Goal: Contribute content: Contribute content

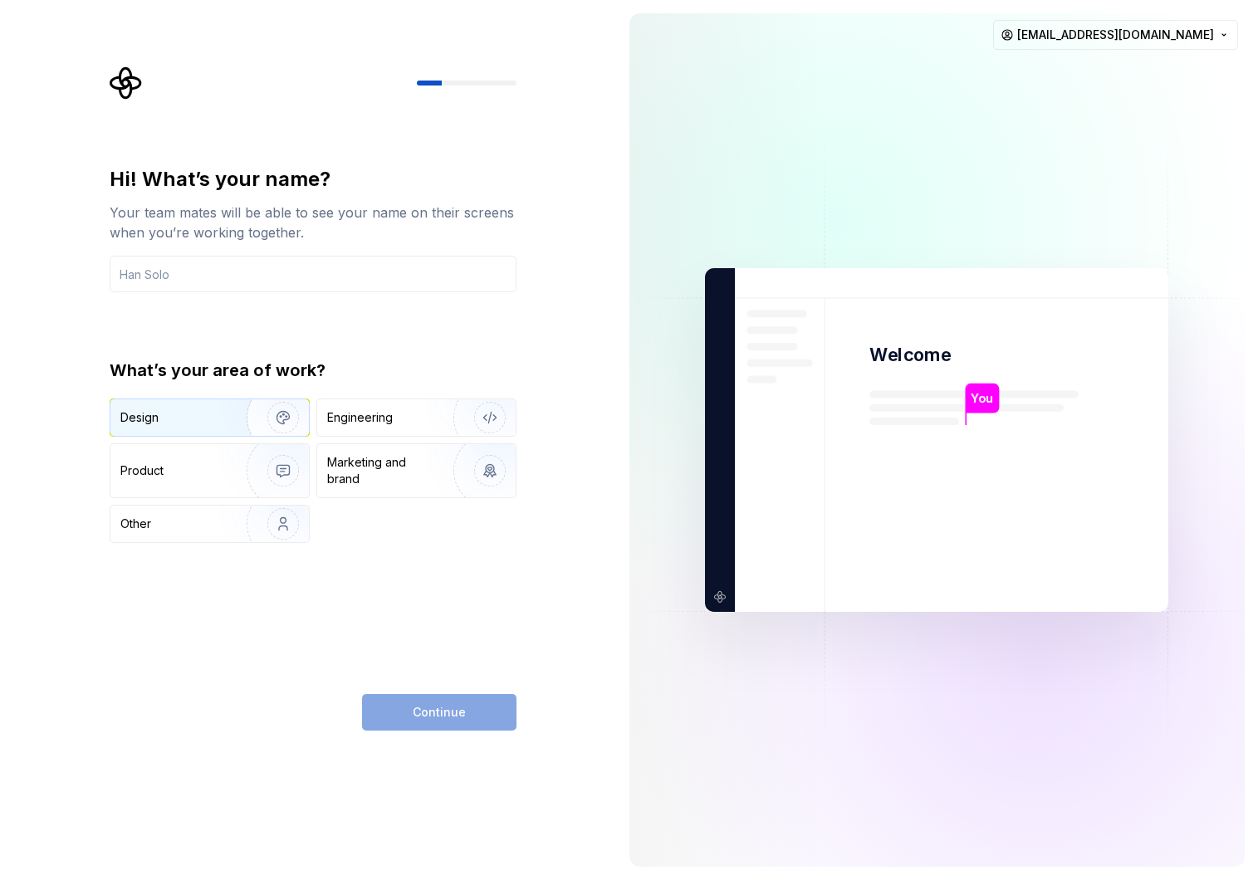
click at [222, 413] on img "button" at bounding box center [272, 417] width 106 height 111
click at [218, 461] on div "Product" at bounding box center [209, 470] width 198 height 53
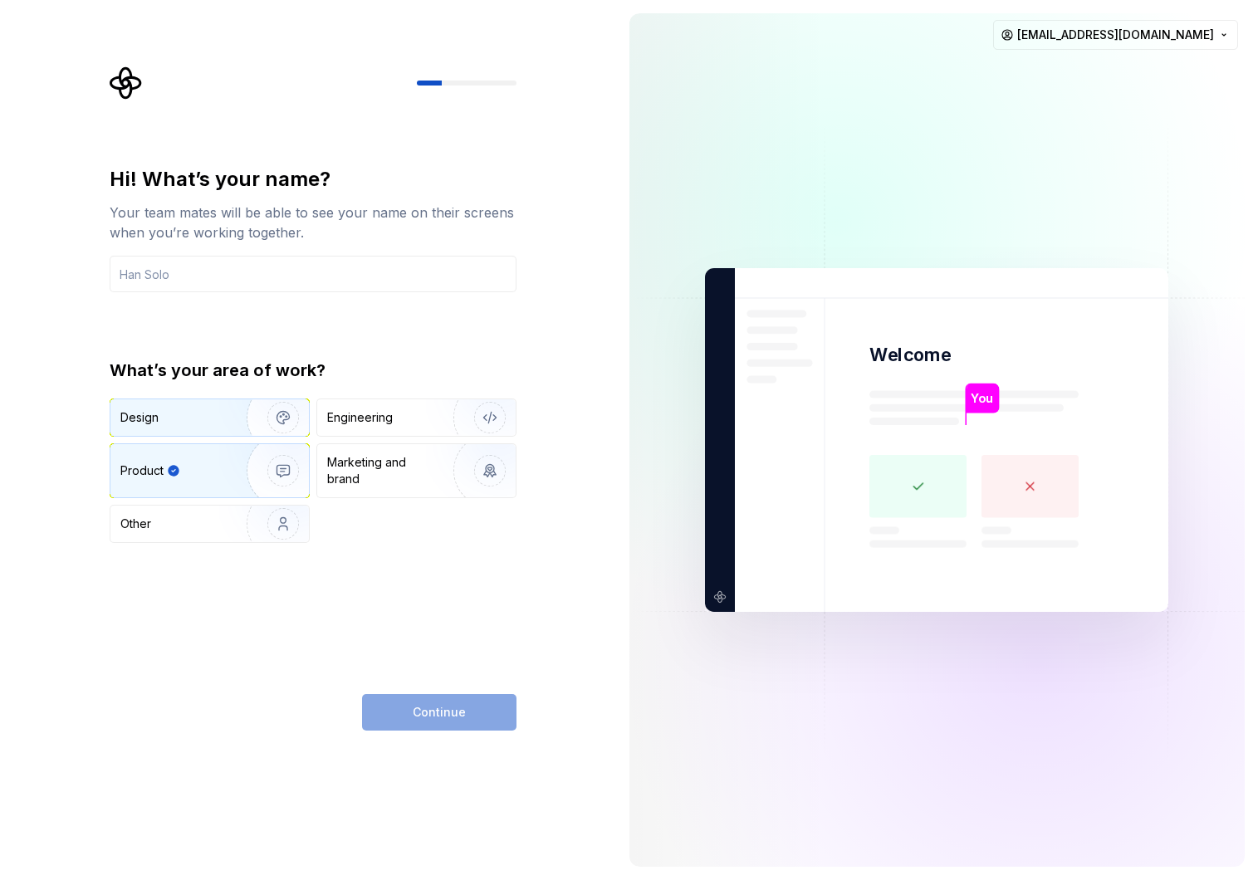
click at [221, 422] on img "button" at bounding box center [272, 417] width 106 height 111
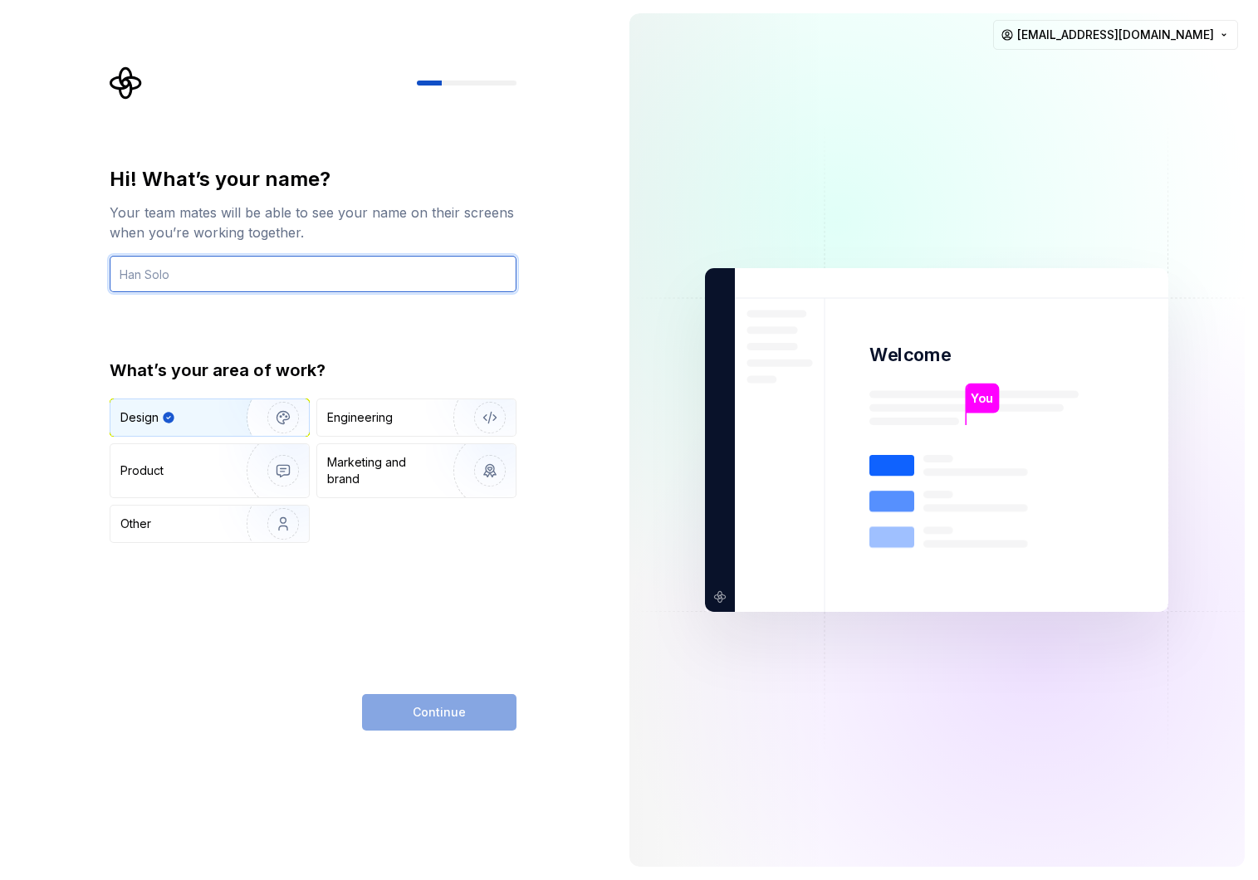
click at [217, 269] on input "text" at bounding box center [313, 274] width 407 height 37
type input "Hanma"
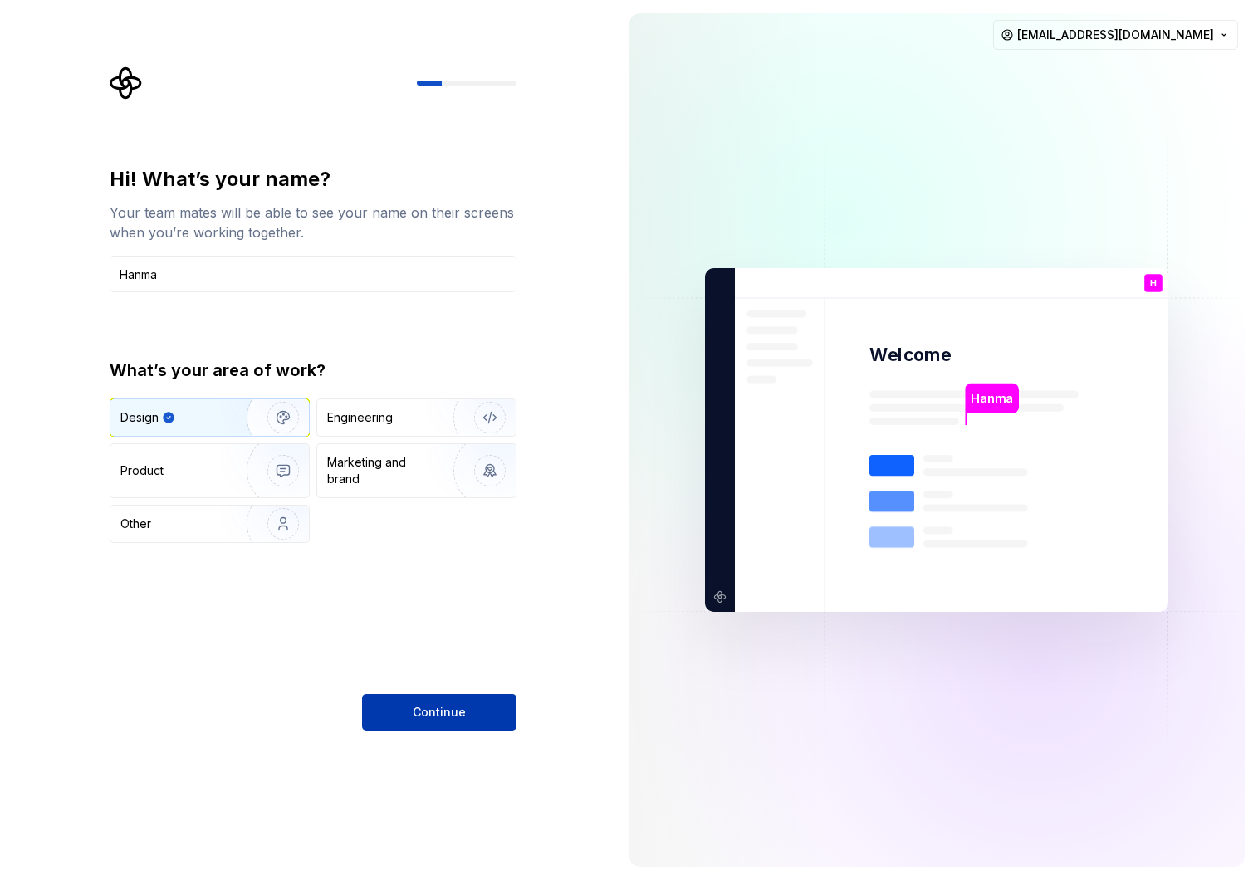
click at [421, 714] on span "Continue" at bounding box center [439, 712] width 53 height 17
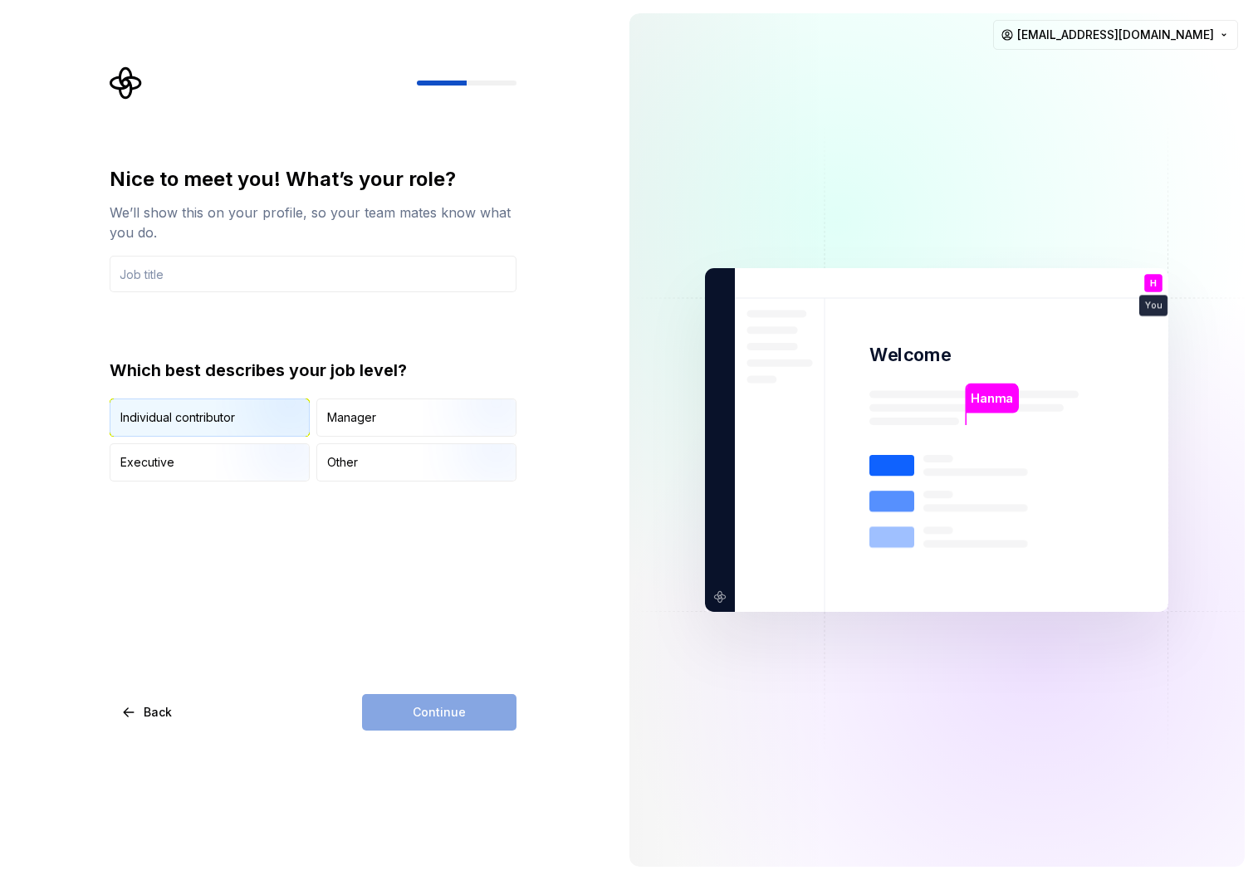
click at [252, 428] on img "button" at bounding box center [269, 438] width 106 height 111
click at [295, 279] on input "text" at bounding box center [313, 274] width 407 height 37
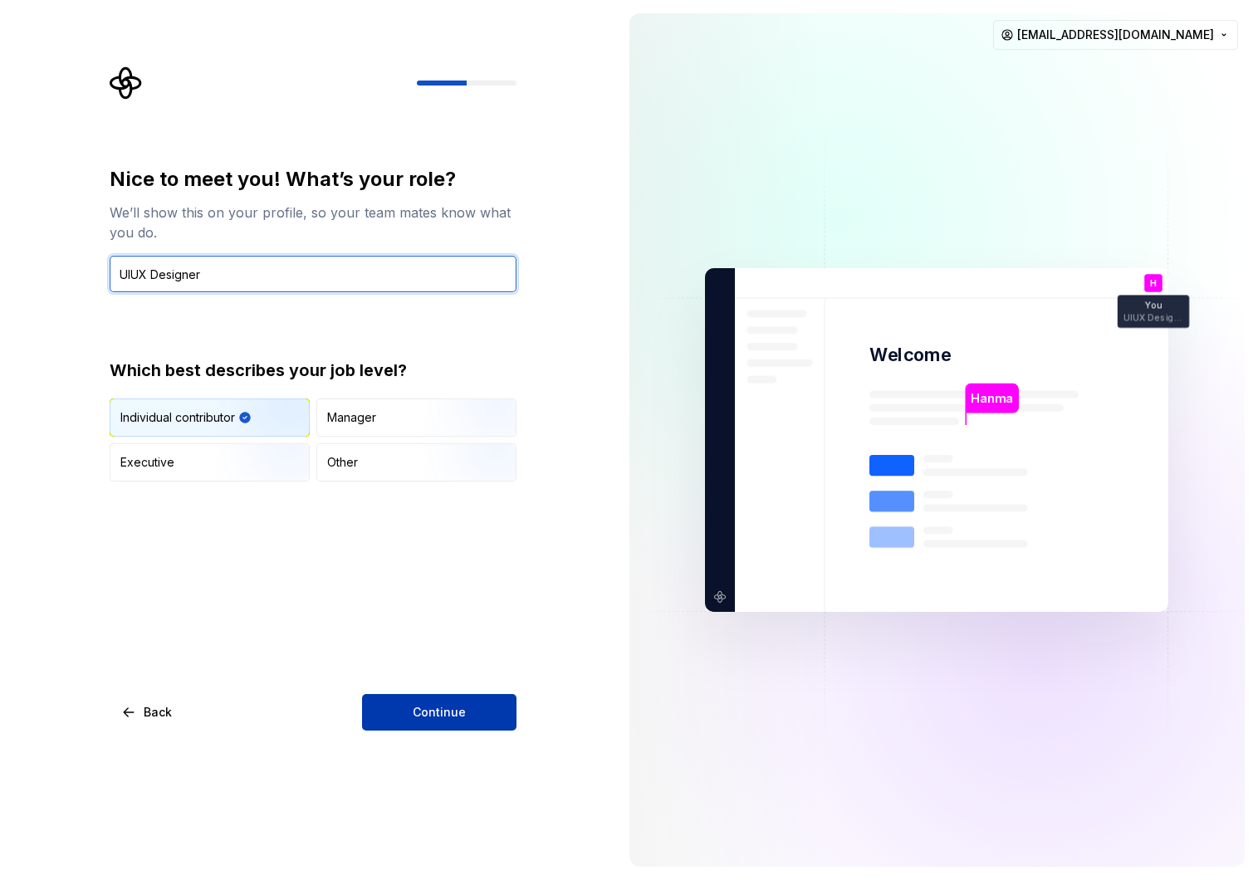
type input "UIUX Designer"
click at [463, 700] on button "Continue" at bounding box center [439, 712] width 154 height 37
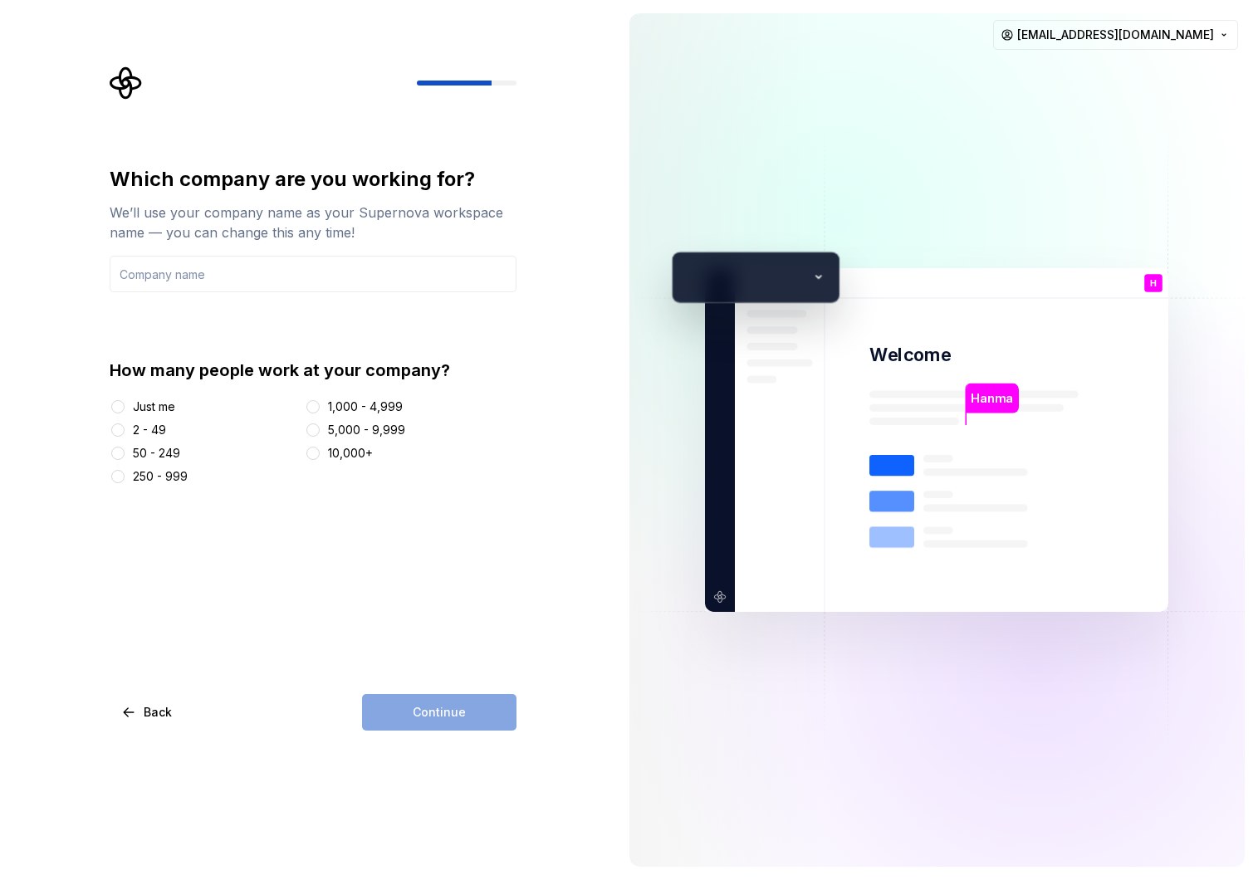
click at [158, 429] on div "2 - 49" at bounding box center [149, 430] width 33 height 17
click at [125, 429] on button "2 - 49" at bounding box center [117, 429] width 13 height 13
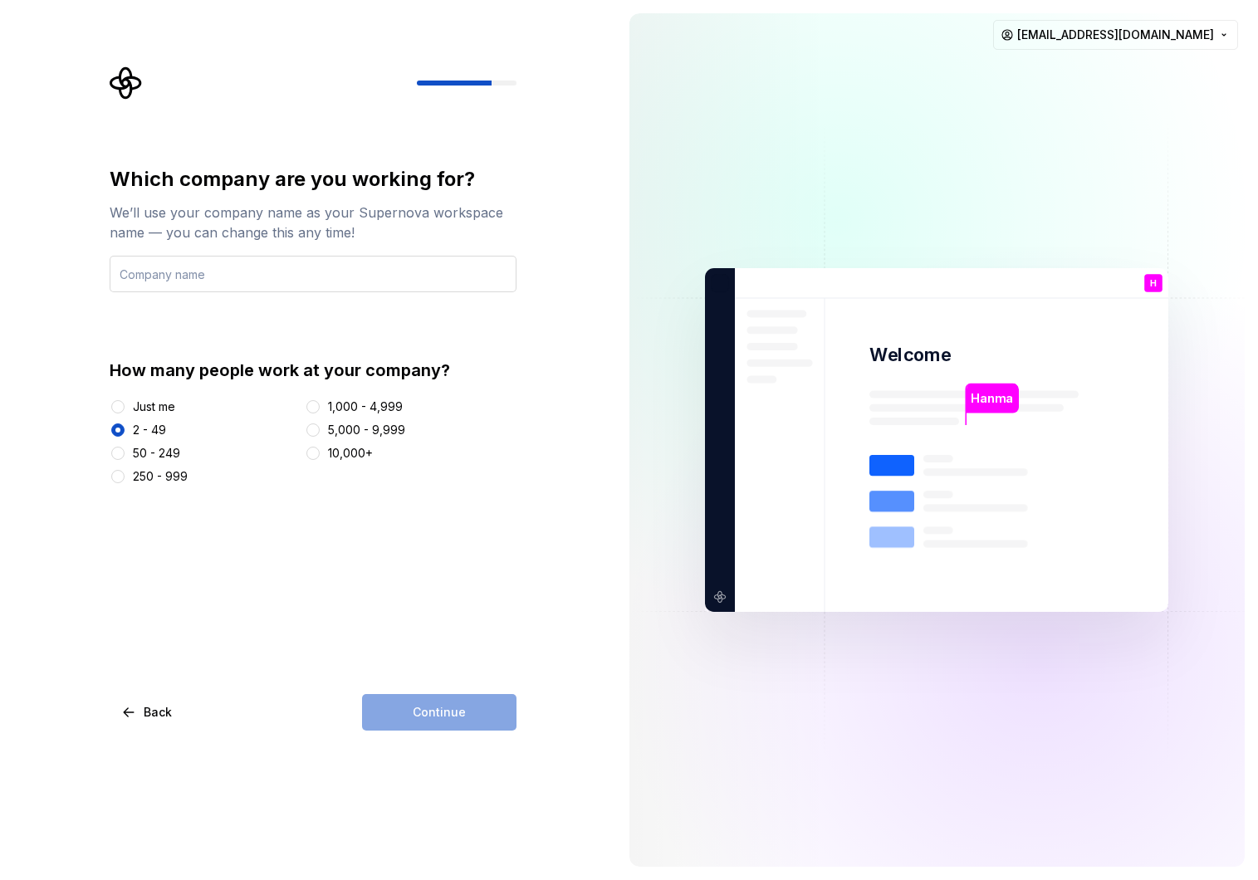
click at [290, 275] on input "text" at bounding box center [313, 274] width 407 height 37
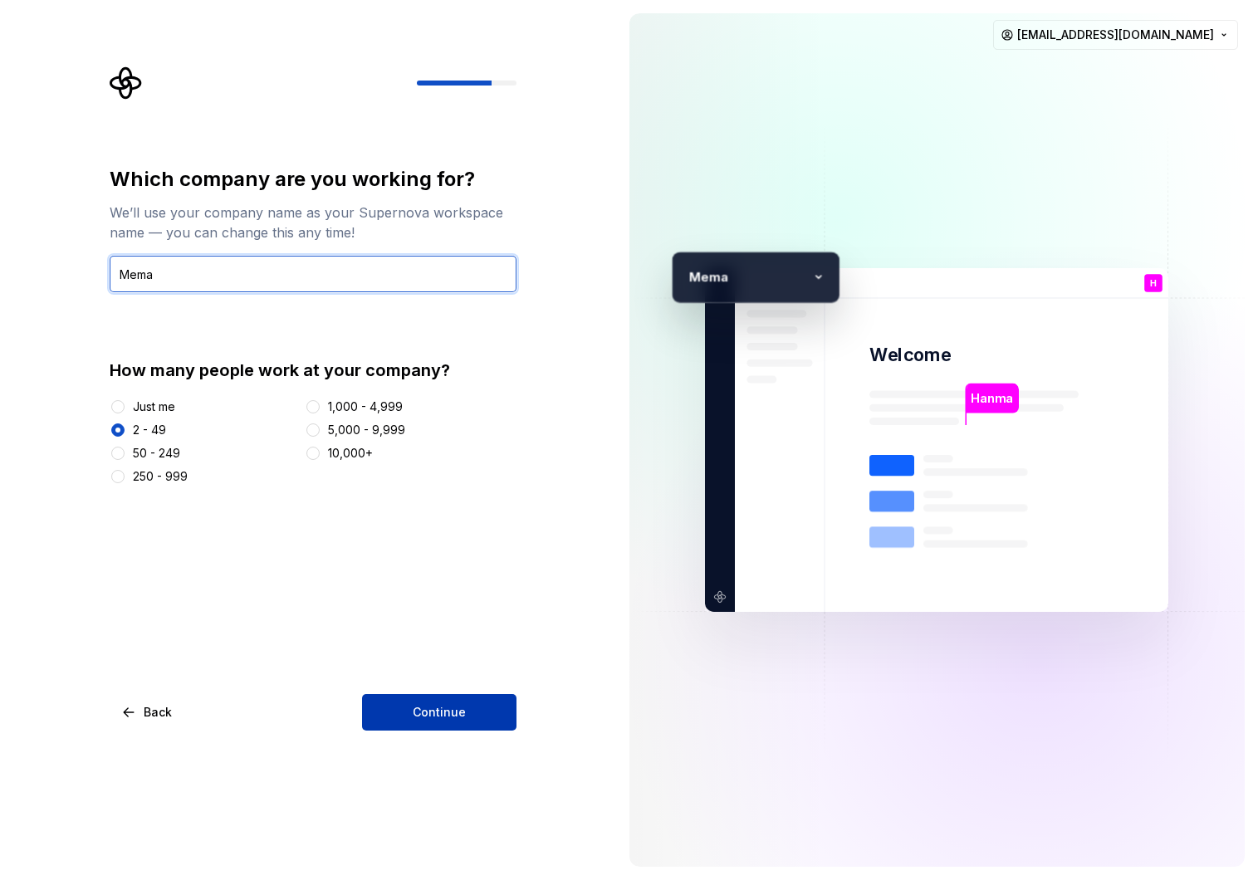
type input "Mema"
click at [429, 701] on button "Continue" at bounding box center [439, 712] width 154 height 37
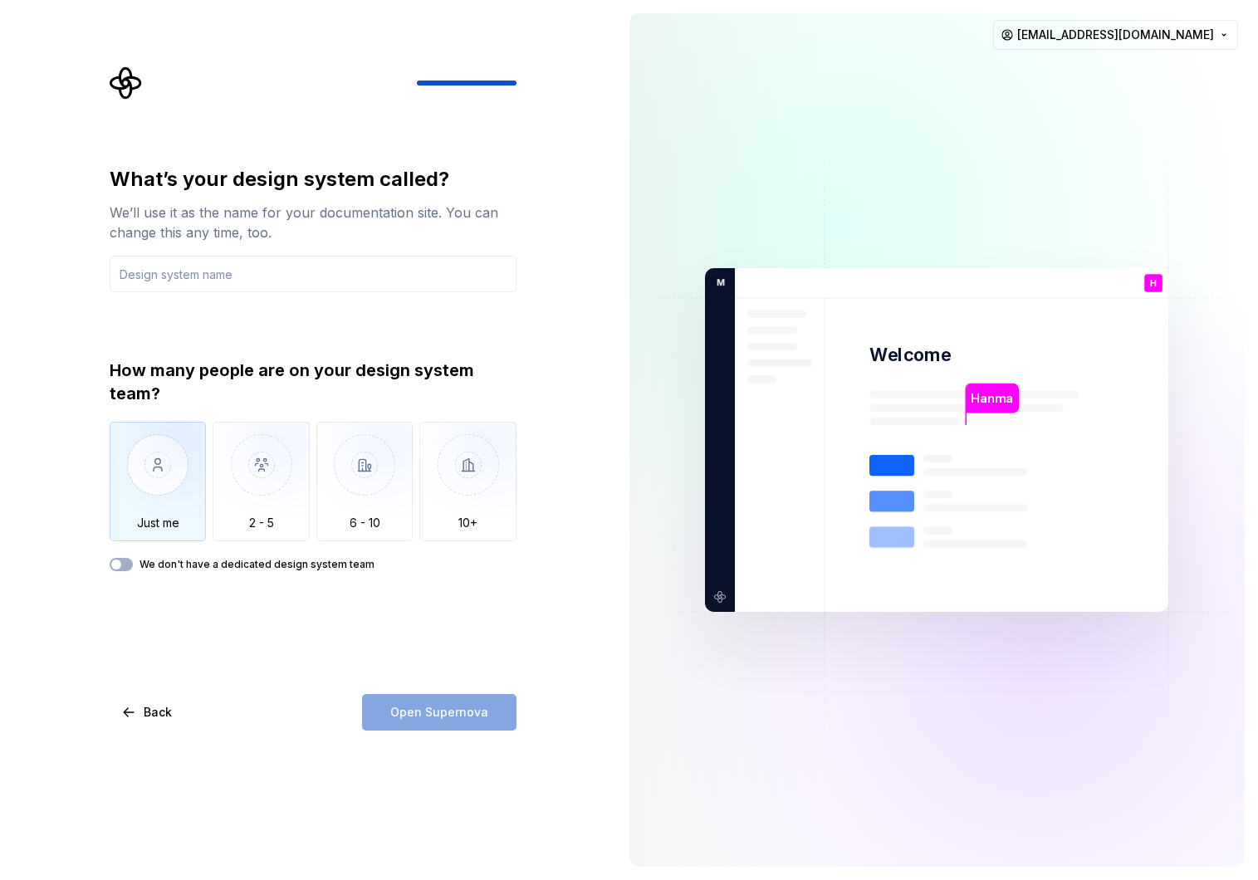
click at [188, 479] on img "button" at bounding box center [158, 477] width 97 height 111
click at [223, 523] on img "button" at bounding box center [261, 477] width 97 height 111
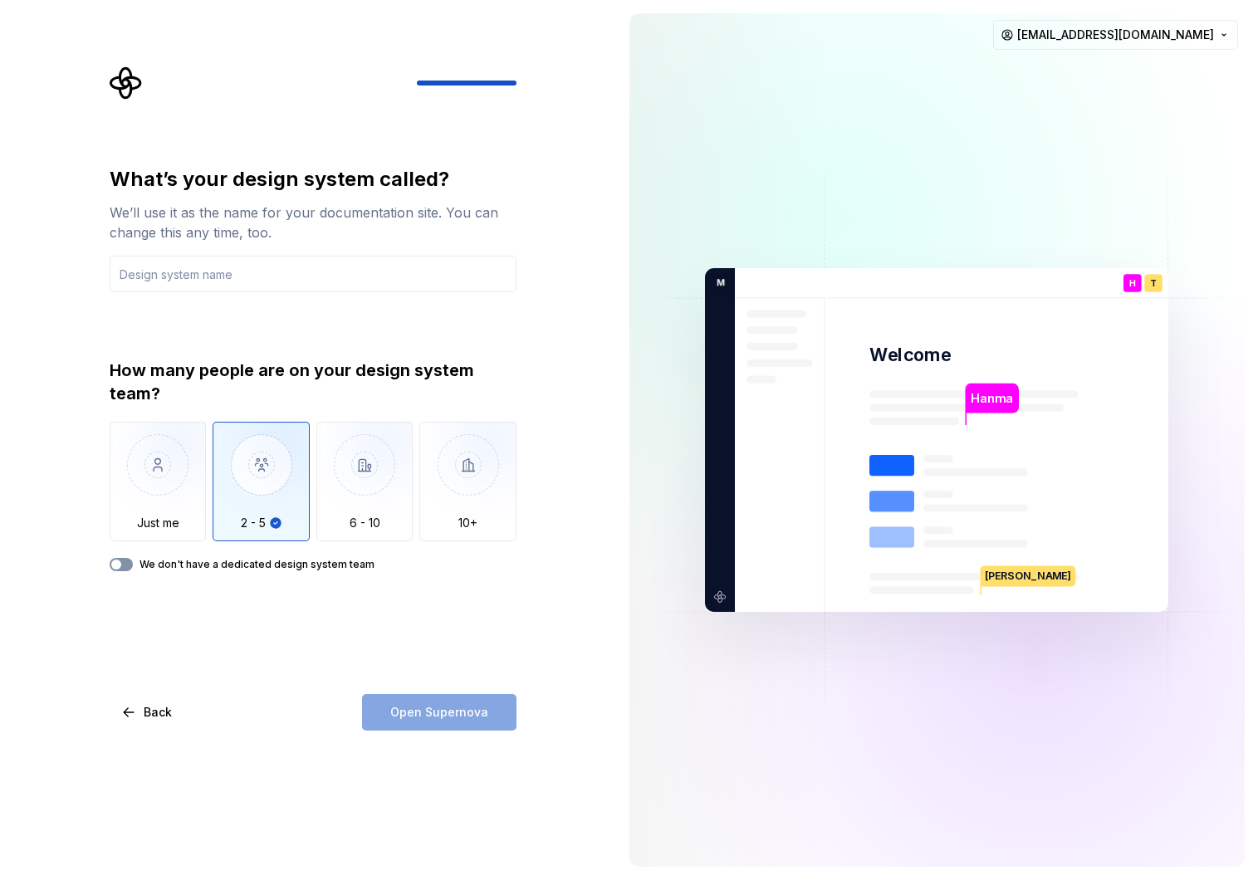
click at [125, 568] on button "We don't have a dedicated design system team" at bounding box center [121, 564] width 23 height 13
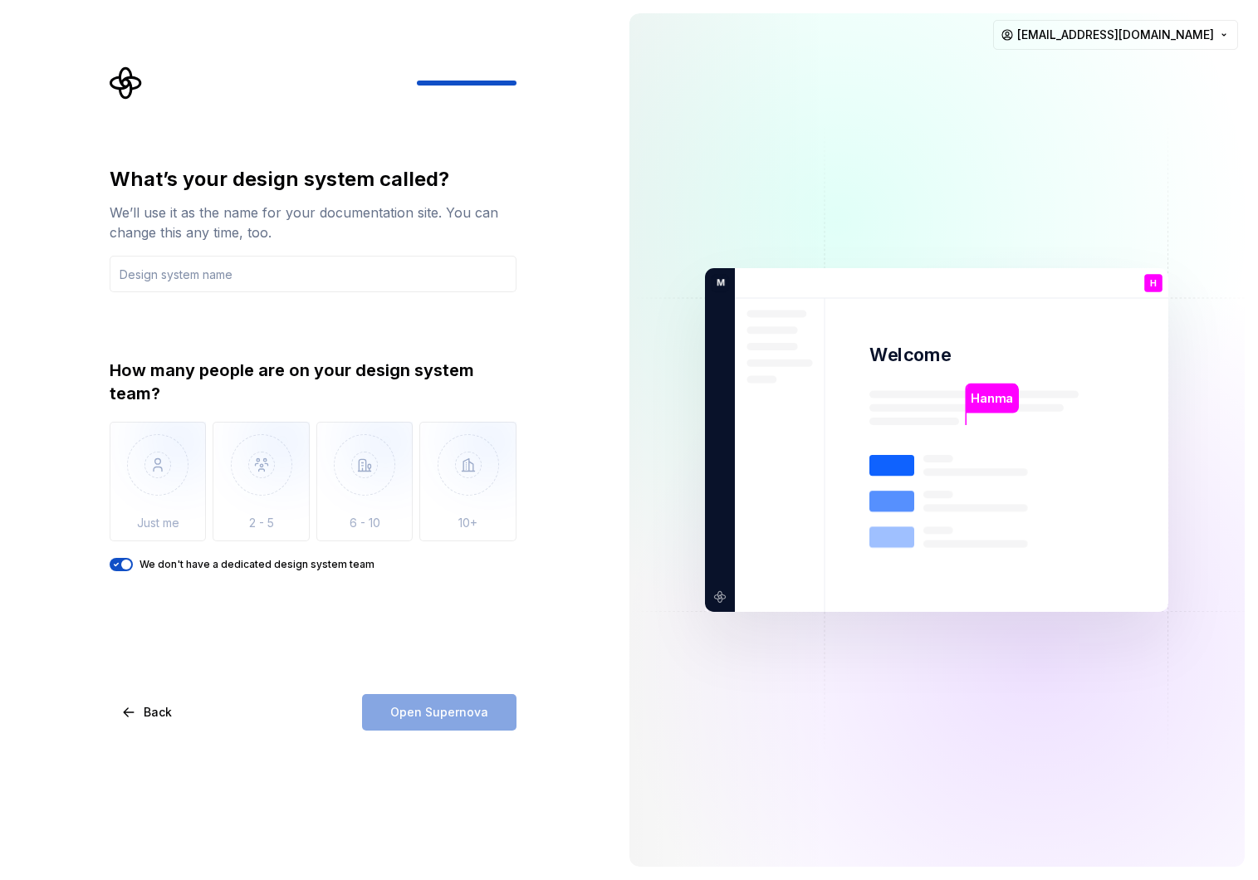
click at [125, 568] on span "button" at bounding box center [126, 565] width 10 height 10
click at [119, 565] on span "button" at bounding box center [116, 565] width 10 height 10
click at [246, 283] on input "text" at bounding box center [313, 274] width 407 height 37
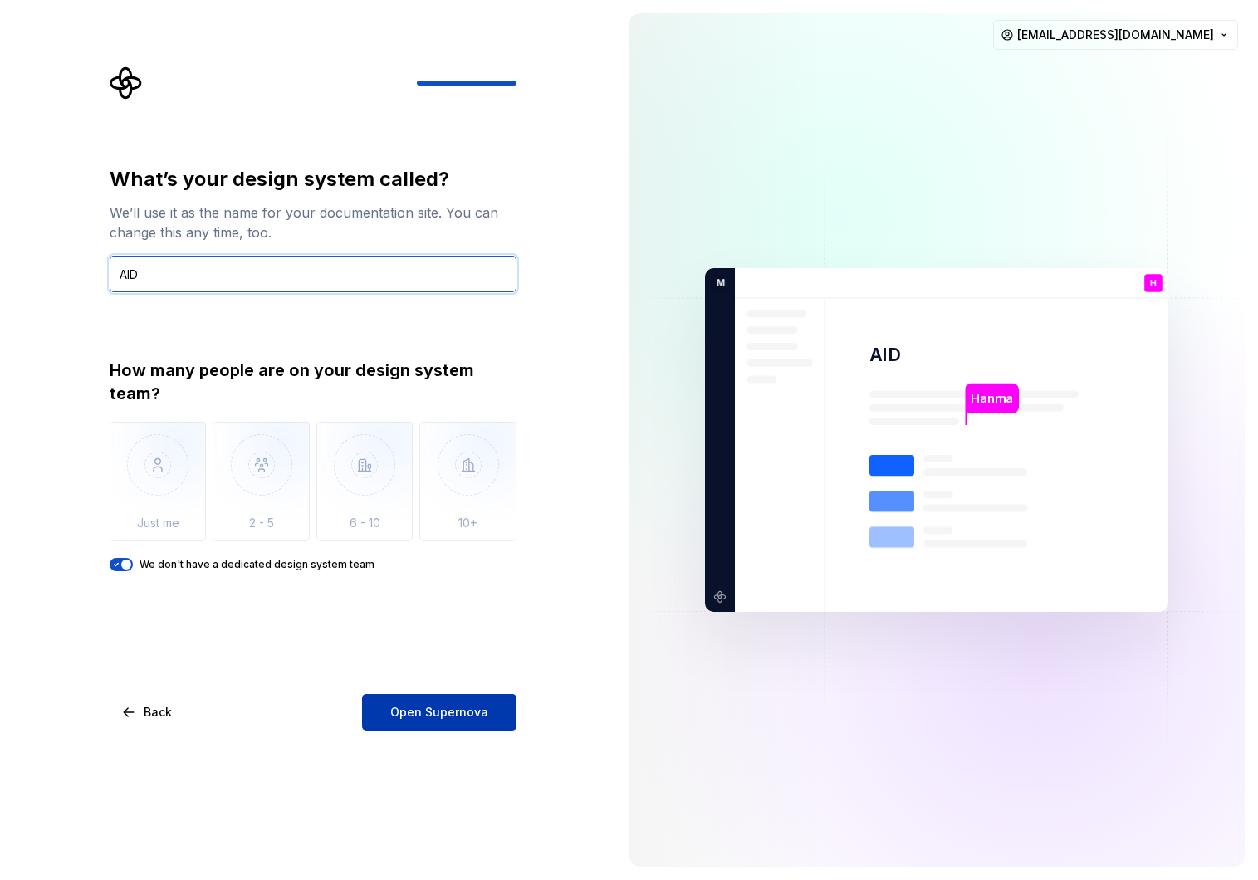
type input "AID"
click at [461, 704] on span "Open Supernova" at bounding box center [439, 712] width 98 height 17
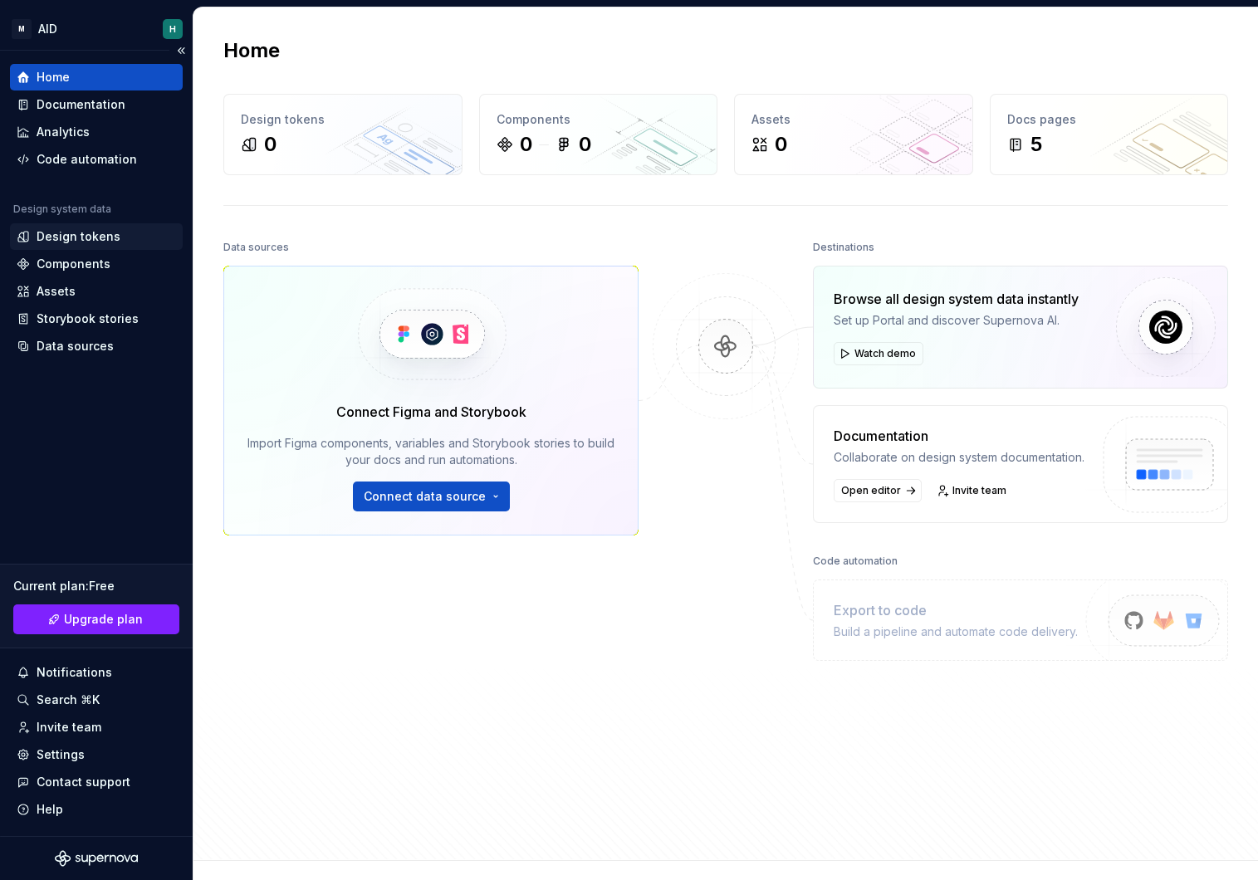
click at [105, 247] on div "Design tokens" at bounding box center [96, 236] width 173 height 27
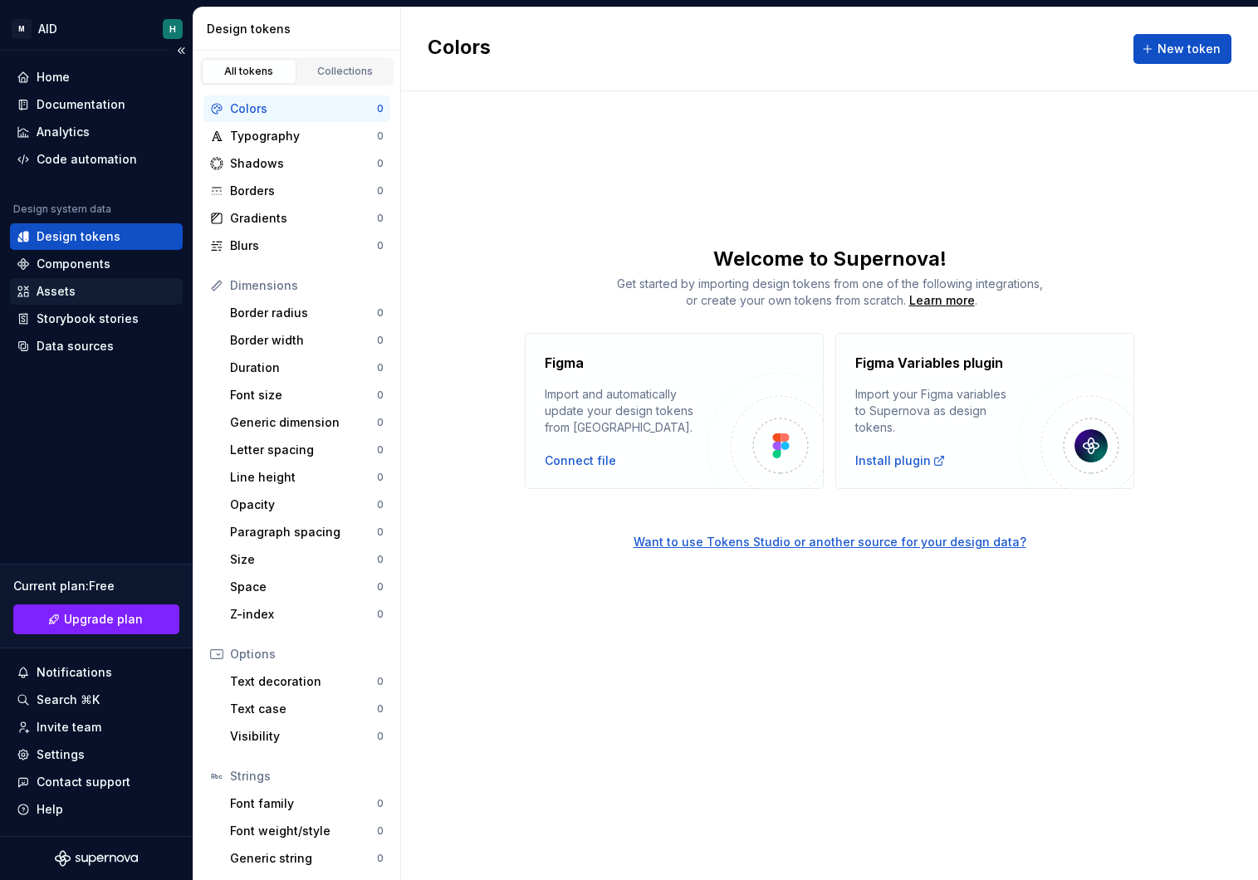
click at [67, 295] on div "Assets" at bounding box center [56, 291] width 39 height 17
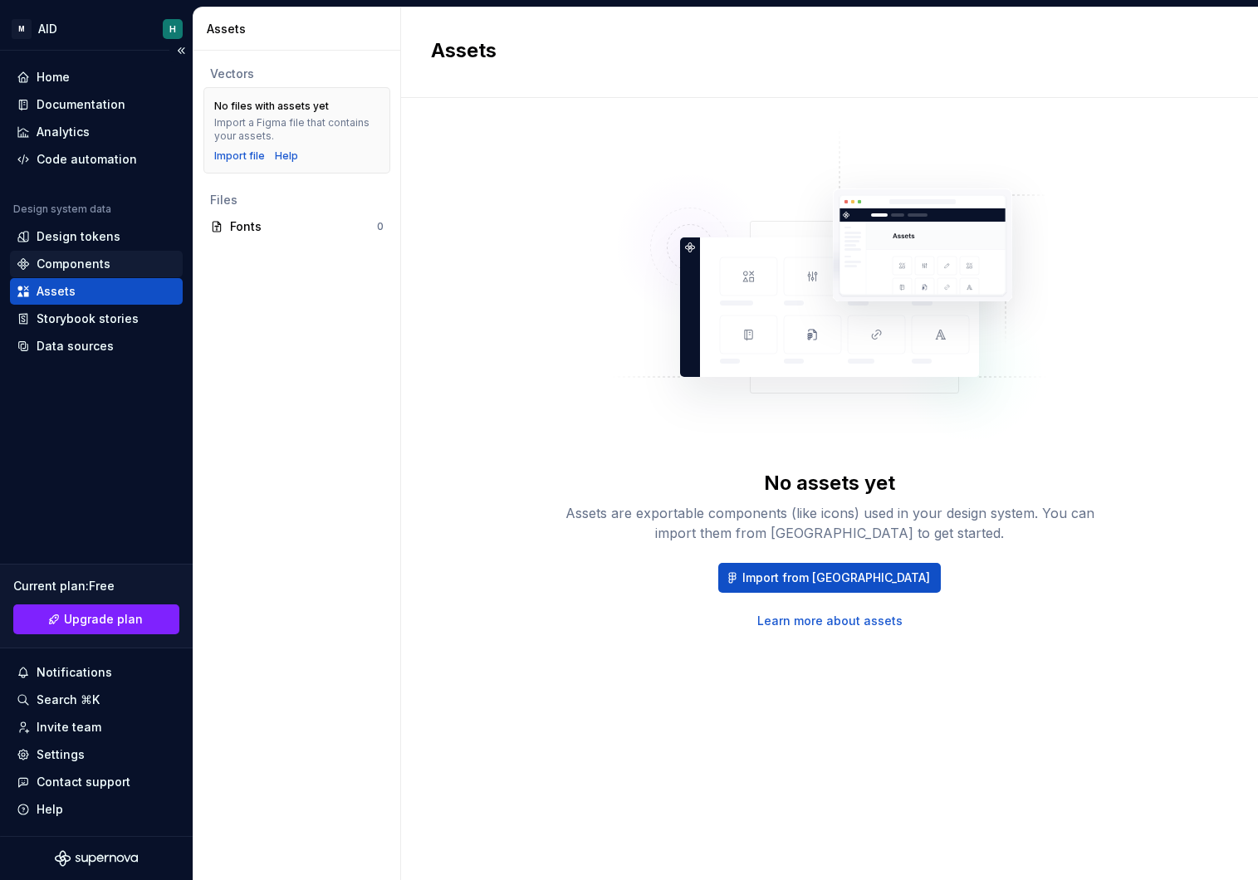
click at [69, 265] on div "Components" at bounding box center [74, 264] width 74 height 17
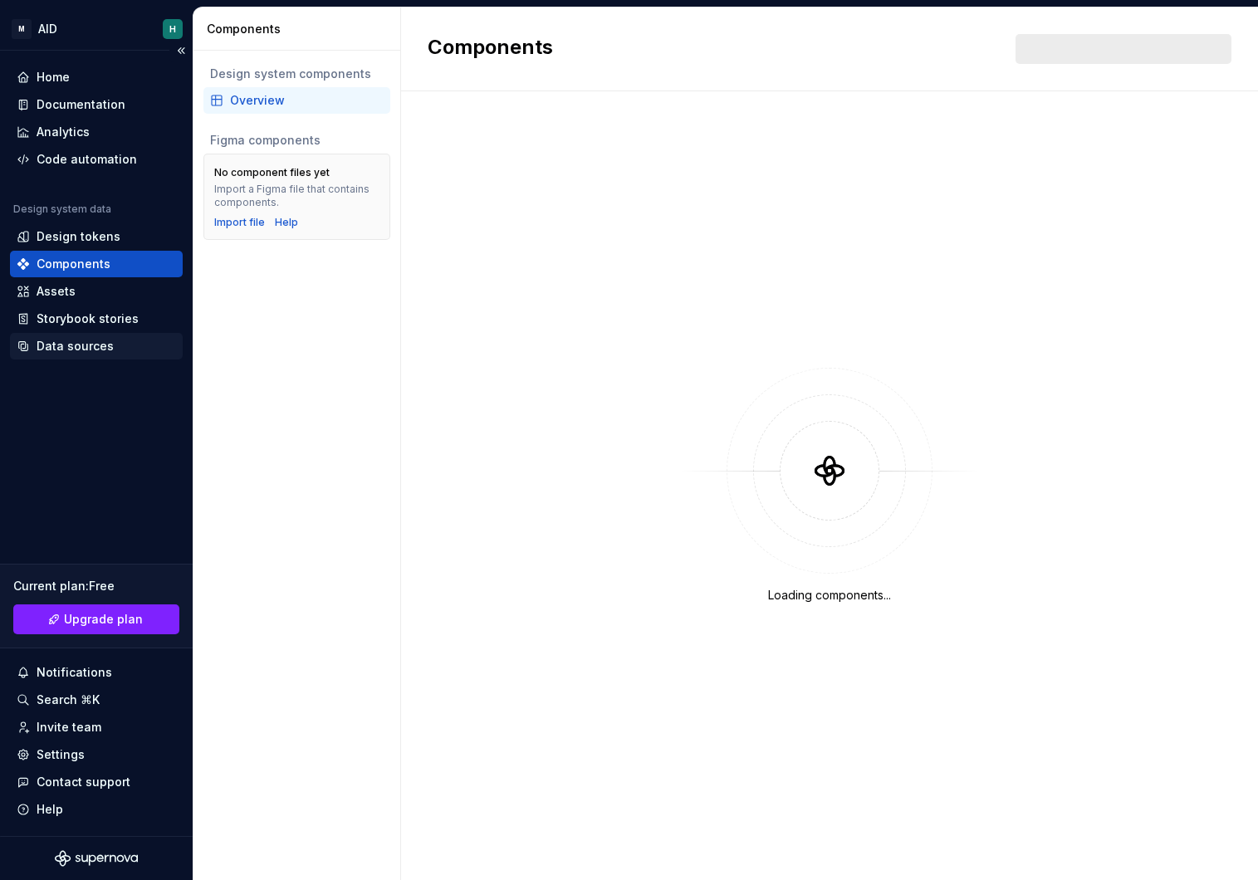
click at [109, 359] on div "Home Documentation Analytics Code automation Design system data Design tokens C…" at bounding box center [96, 443] width 193 height 785
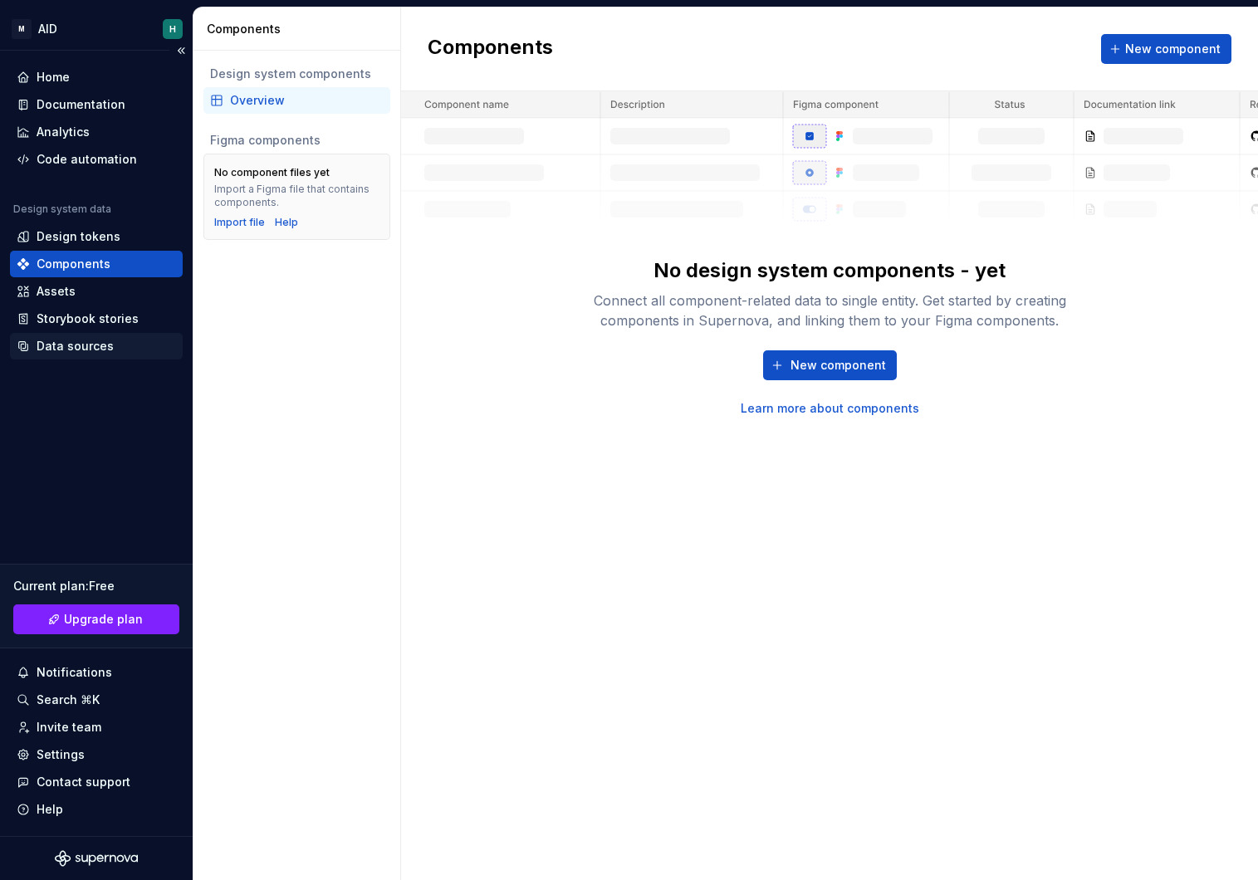
click at [105, 347] on div "Data sources" at bounding box center [75, 346] width 77 height 17
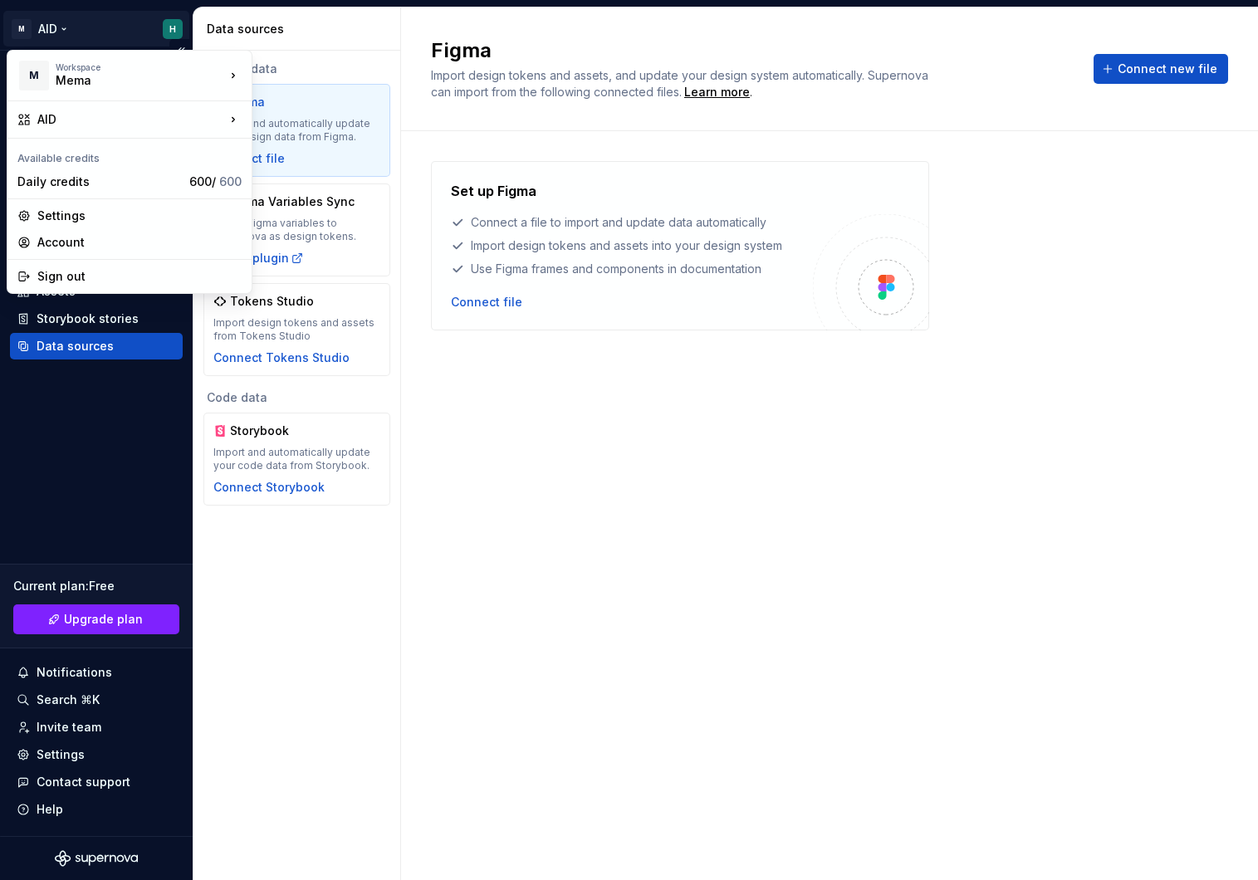
click at [57, 30] on html "M AID H Home Documentation Analytics Code automation Design system data Design …" at bounding box center [629, 440] width 1258 height 880
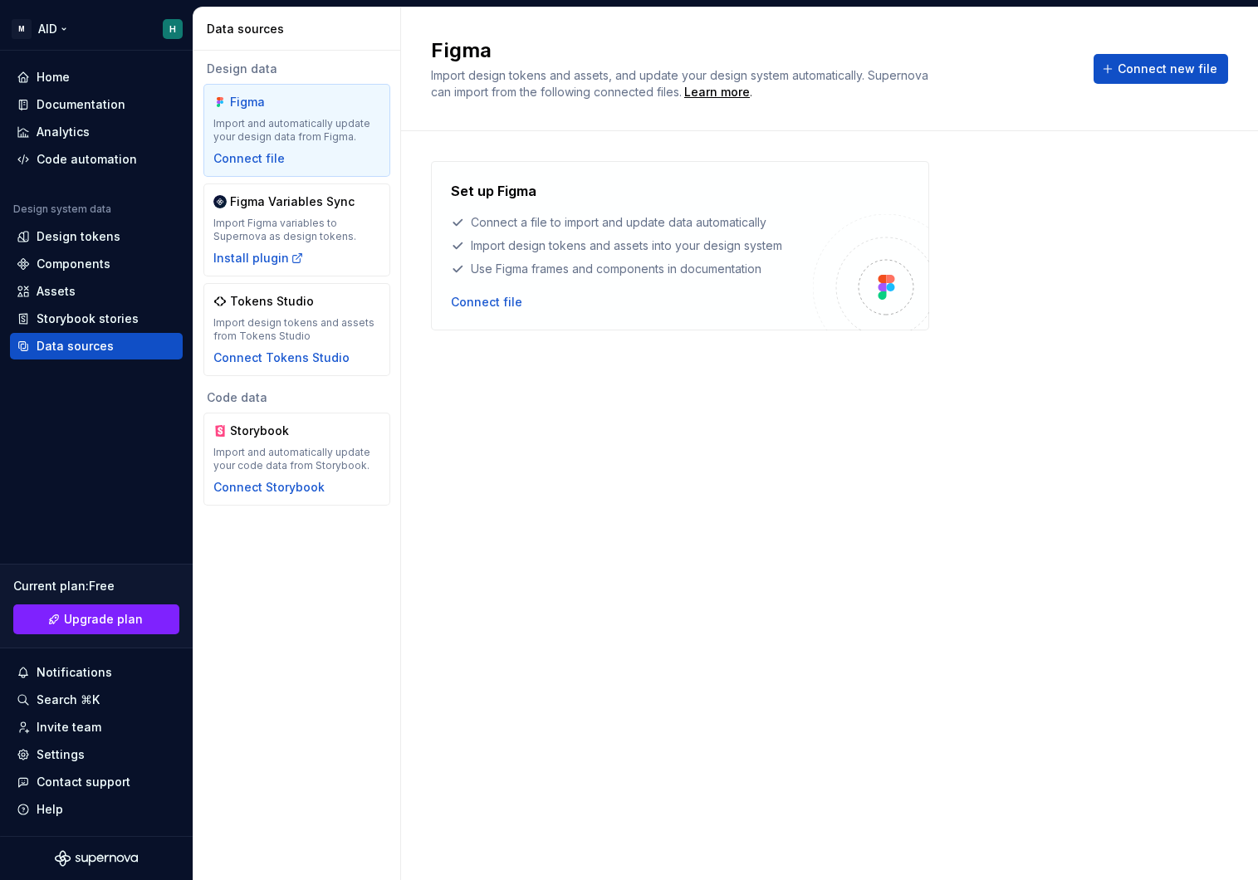
click at [57, 30] on html "M AID H Home Documentation Analytics Code automation Design system data Design …" at bounding box center [629, 440] width 1258 height 880
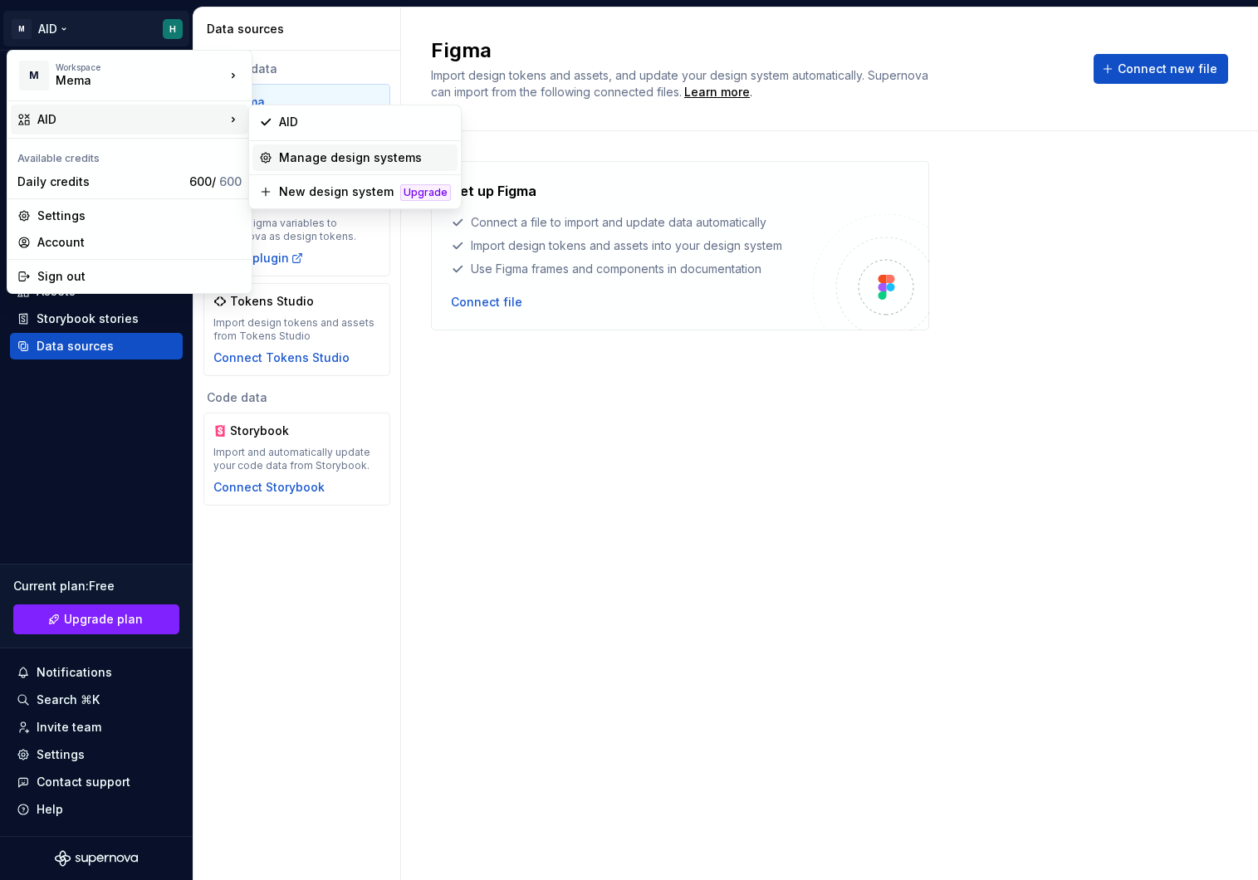
click at [330, 159] on div "Manage design systems" at bounding box center [365, 157] width 172 height 17
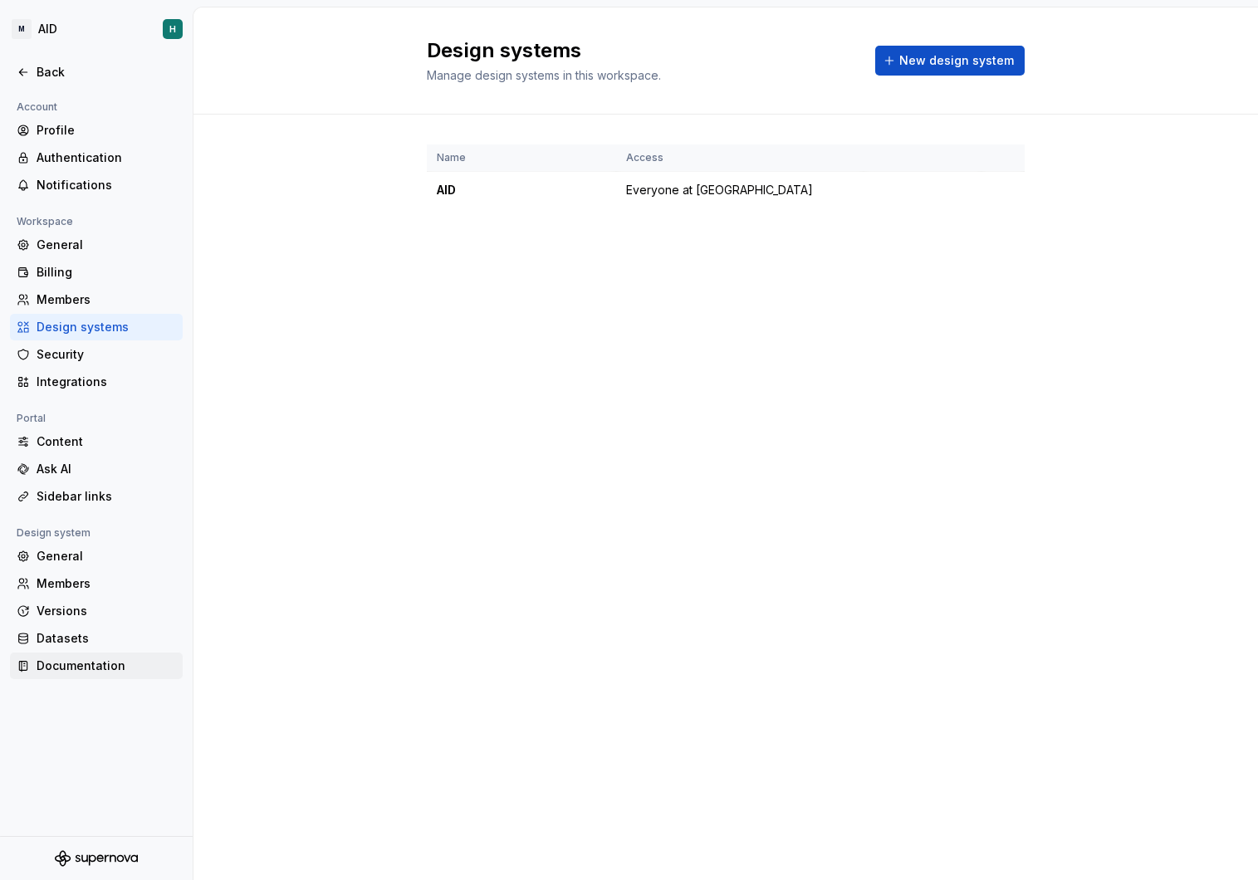
click at [93, 654] on div "Documentation" at bounding box center [96, 666] width 173 height 27
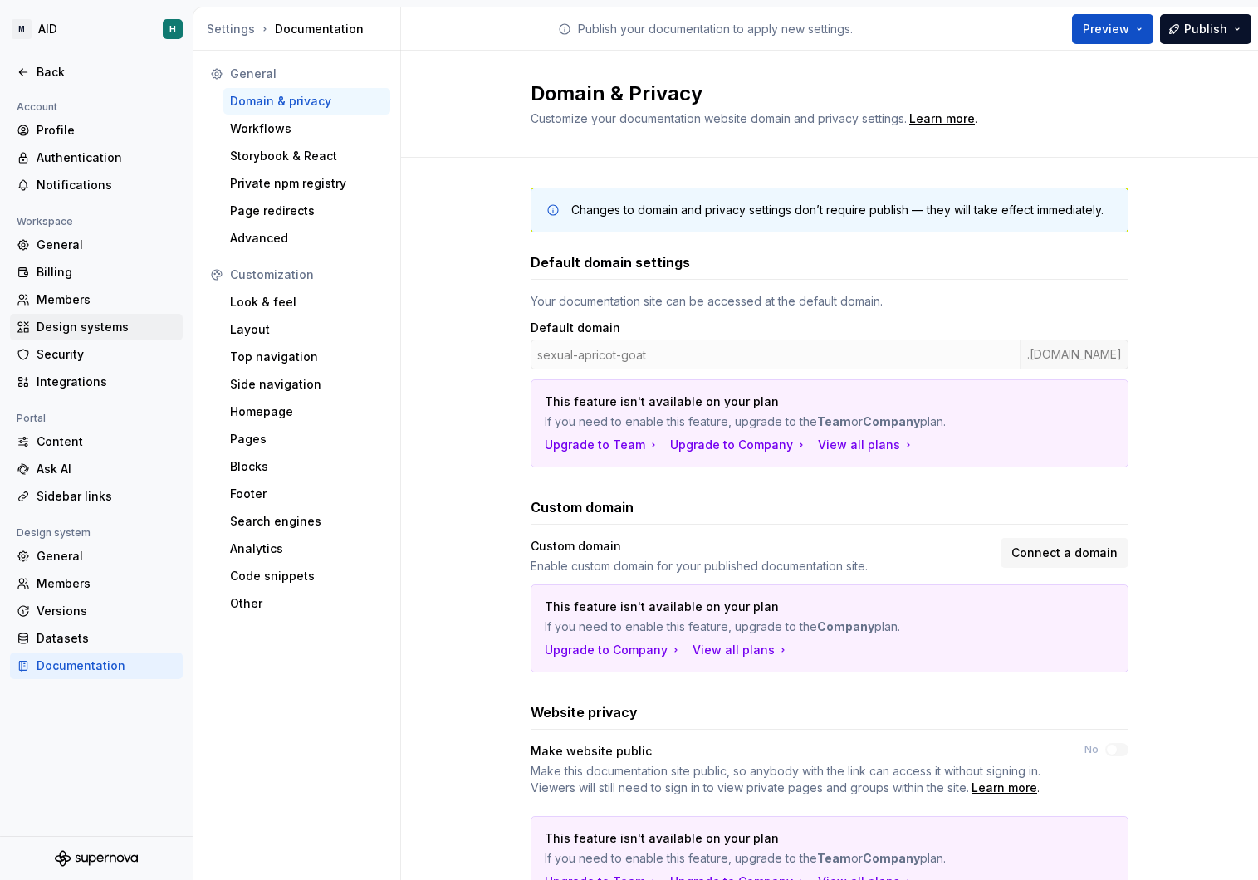
click at [58, 326] on div "Design systems" at bounding box center [106, 327] width 139 height 17
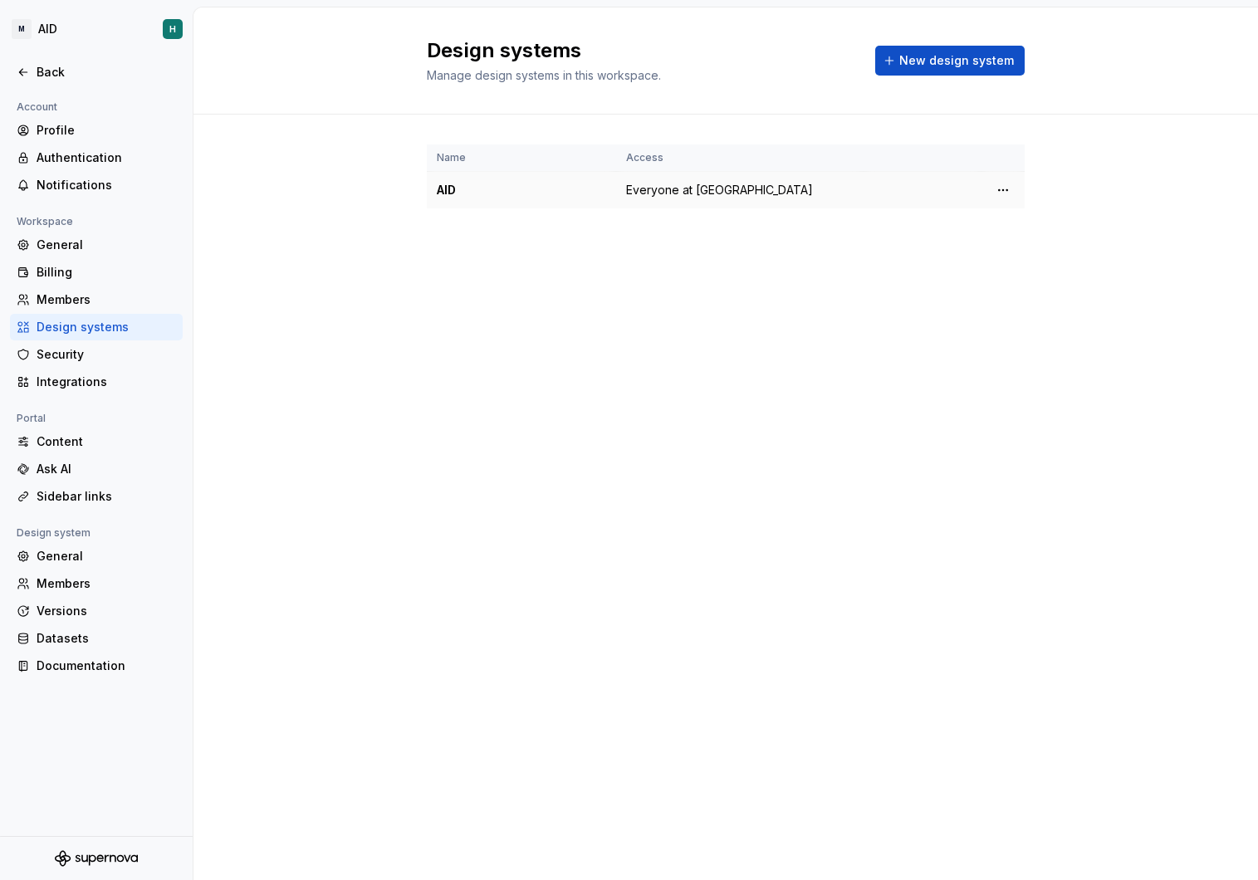
click at [677, 182] on span "Everyone at Mema" at bounding box center [719, 190] width 187 height 17
click at [672, 196] on span "Everyone at Mema" at bounding box center [719, 190] width 187 height 17
click at [740, 355] on div "Design systems Manage design systems in this workspace. New design system Name …" at bounding box center [725, 443] width 1064 height 873
click at [456, 189] on div "AID" at bounding box center [521, 190] width 169 height 17
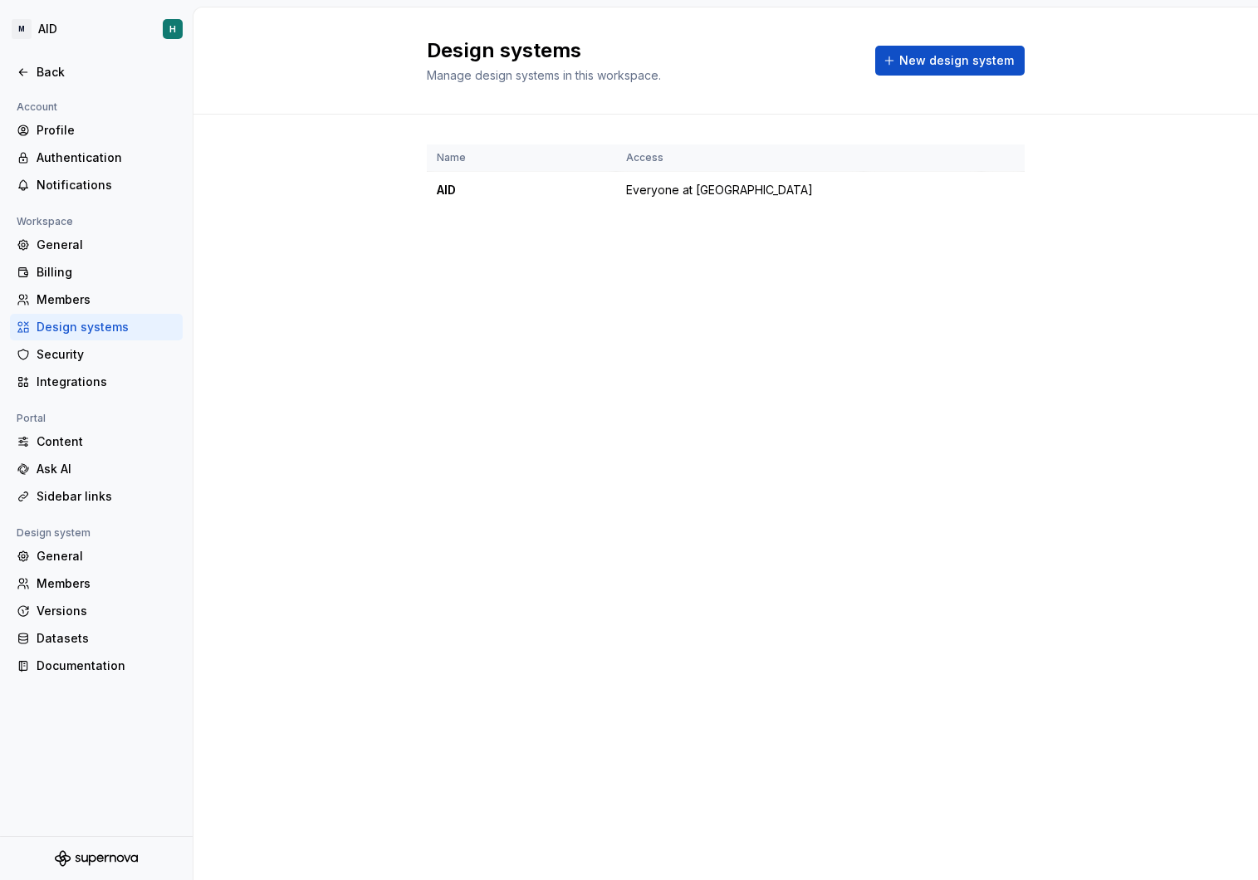
click at [431, 275] on div "Design systems Manage design systems in this workspace. New design system Name …" at bounding box center [725, 443] width 1064 height 873
click at [69, 124] on div "Profile" at bounding box center [106, 130] width 139 height 17
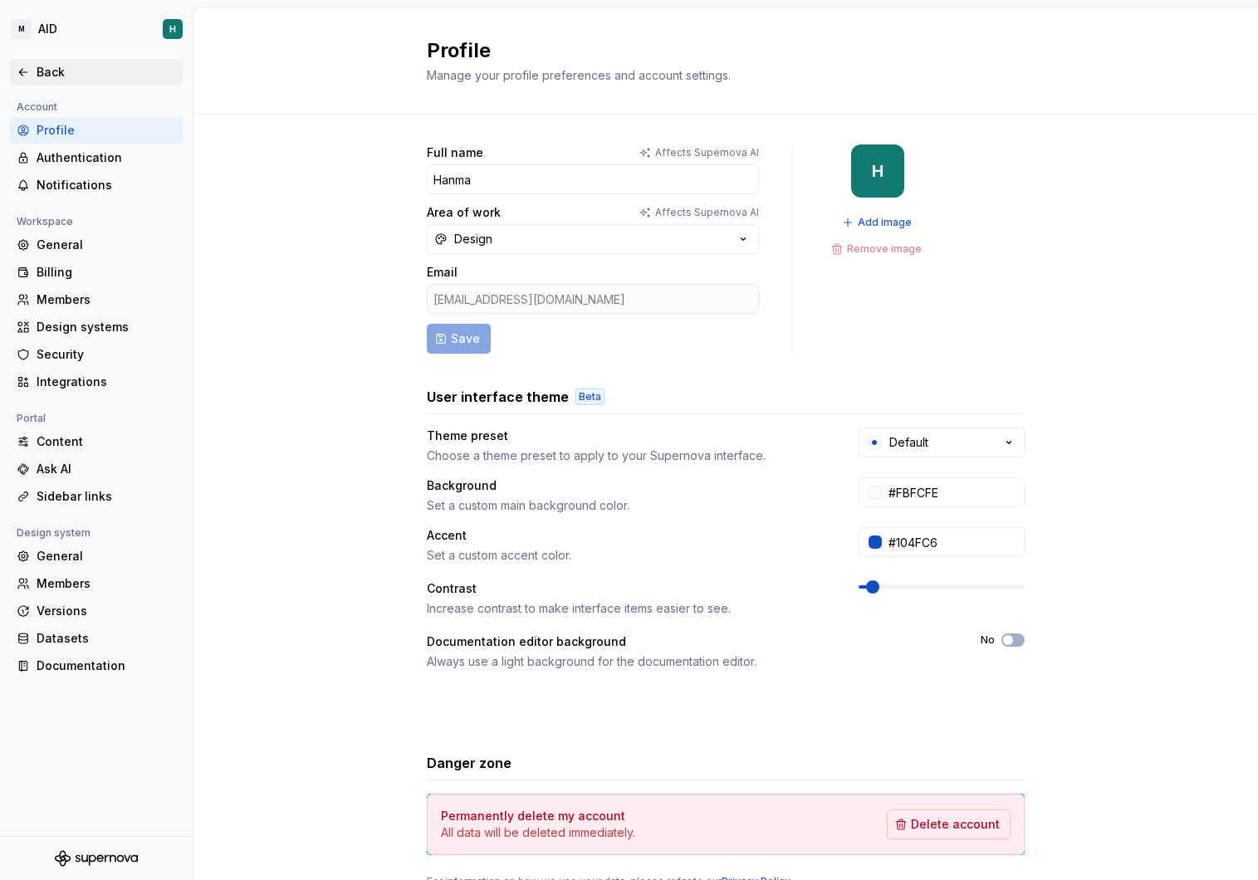
click at [49, 70] on div "Back" at bounding box center [106, 72] width 139 height 17
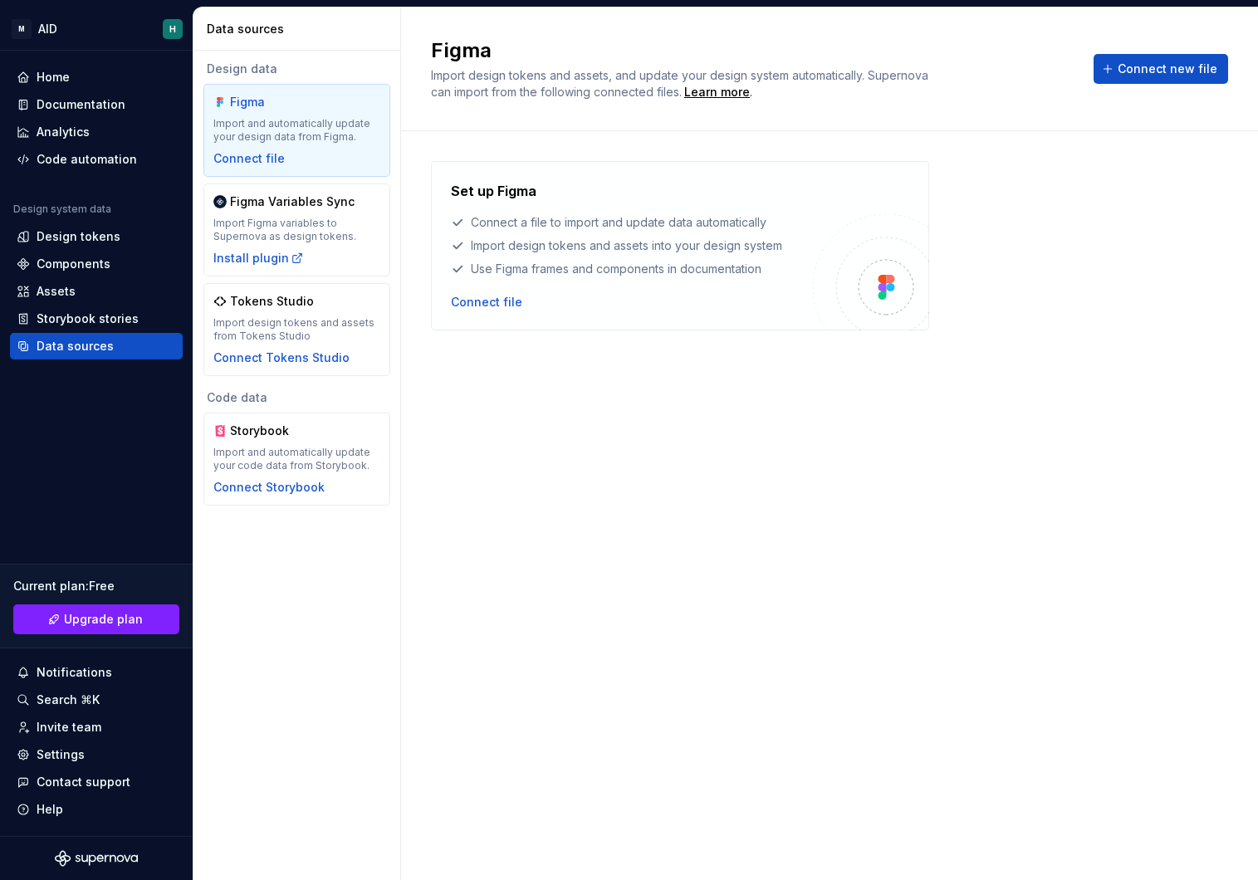
click at [49, 70] on div "Home" at bounding box center [53, 77] width 33 height 17
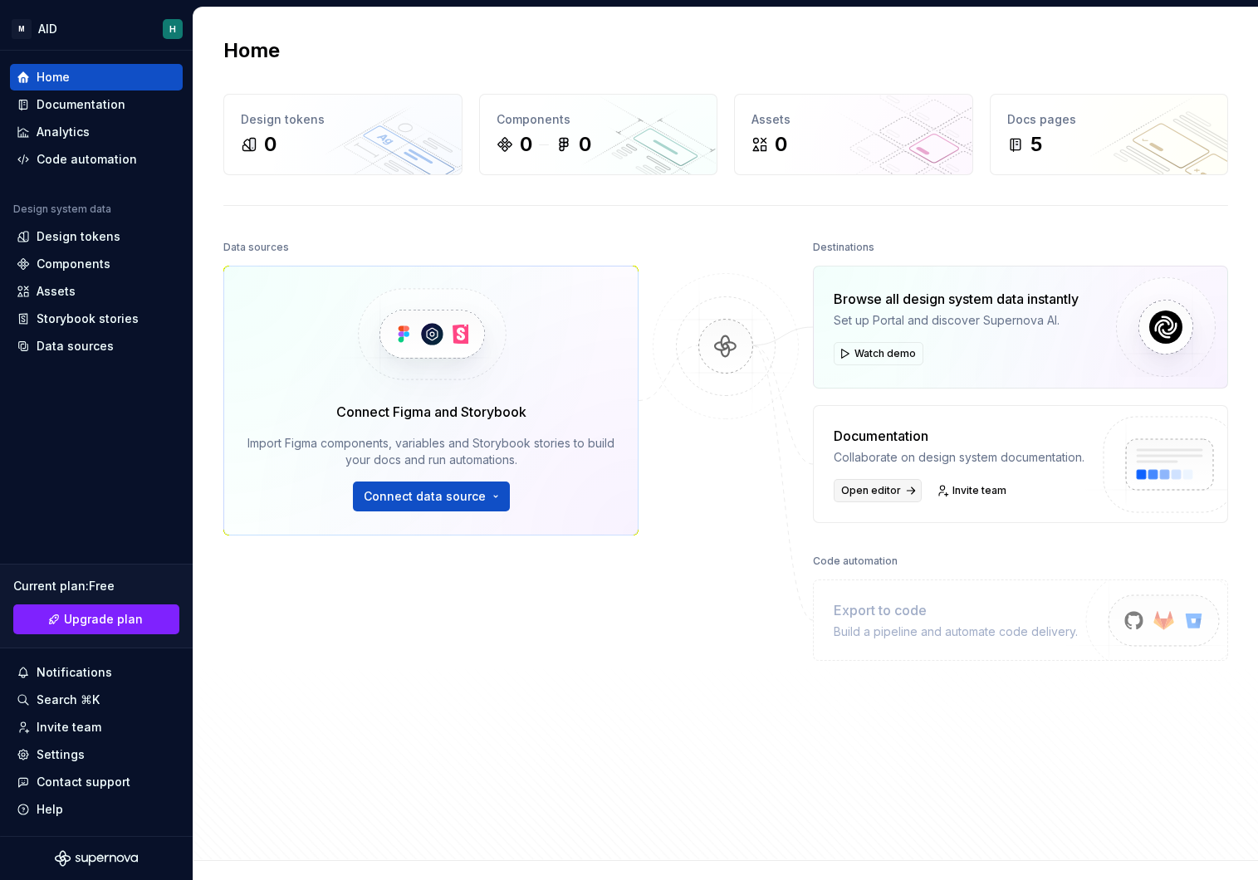
click at [891, 499] on link "Open editor" at bounding box center [878, 490] width 88 height 23
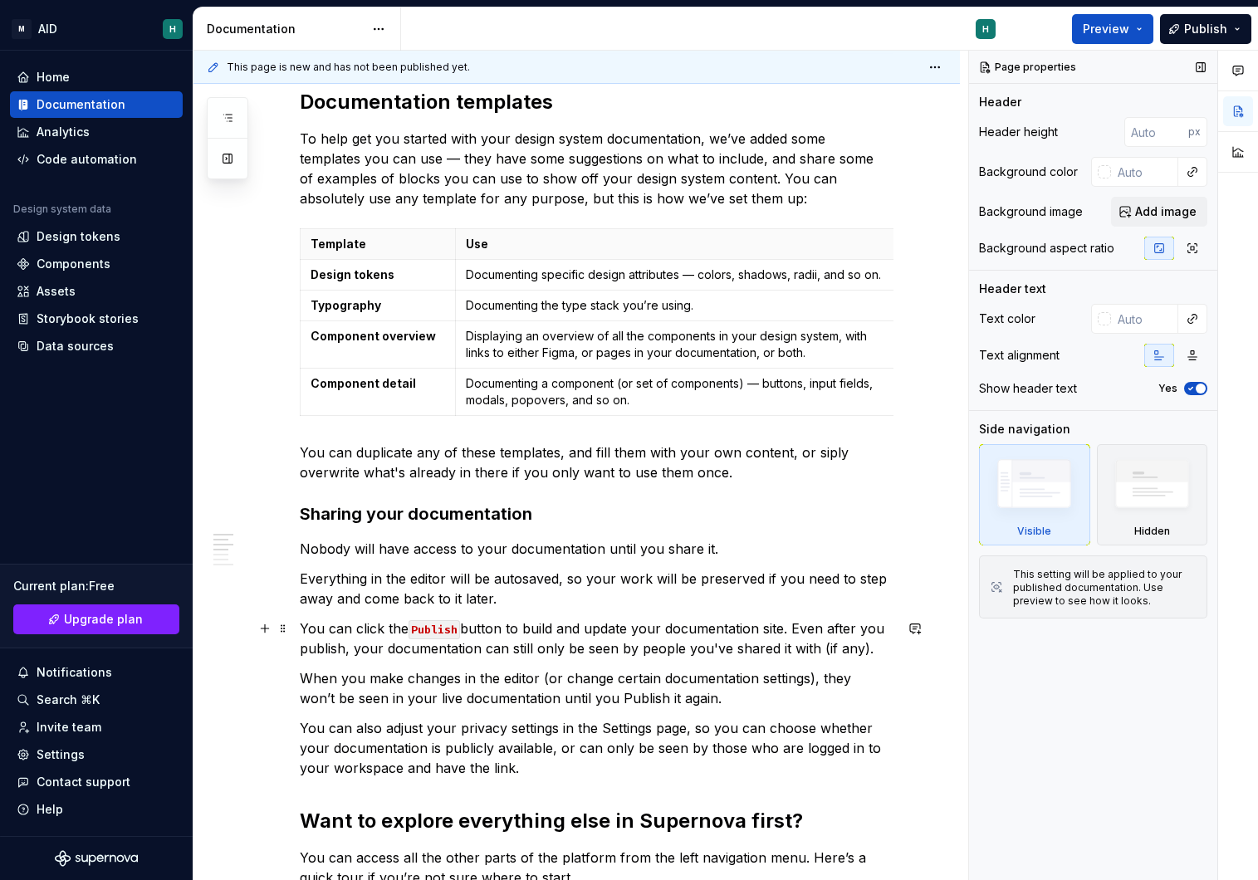
scroll to position [360, 0]
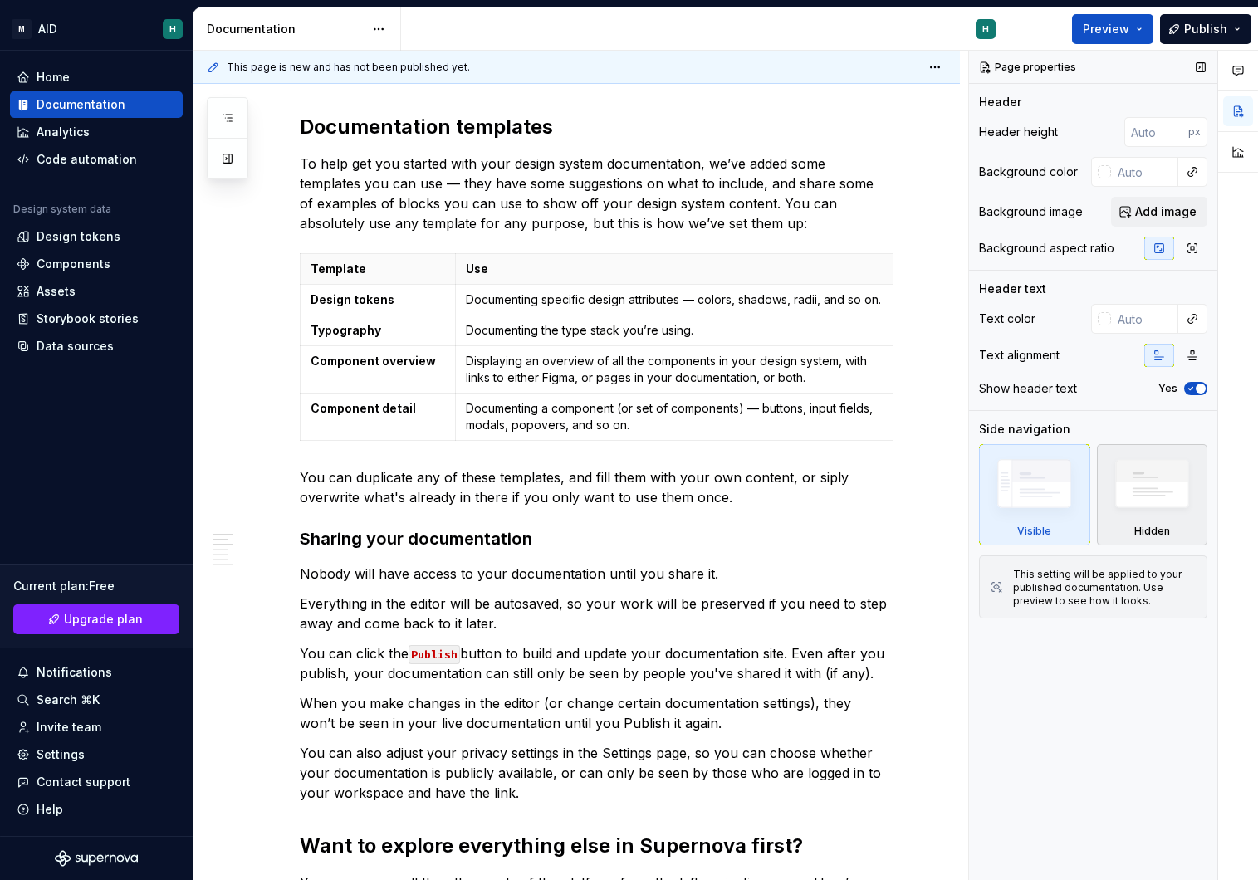
click at [1150, 520] on img at bounding box center [1151, 488] width 95 height 73
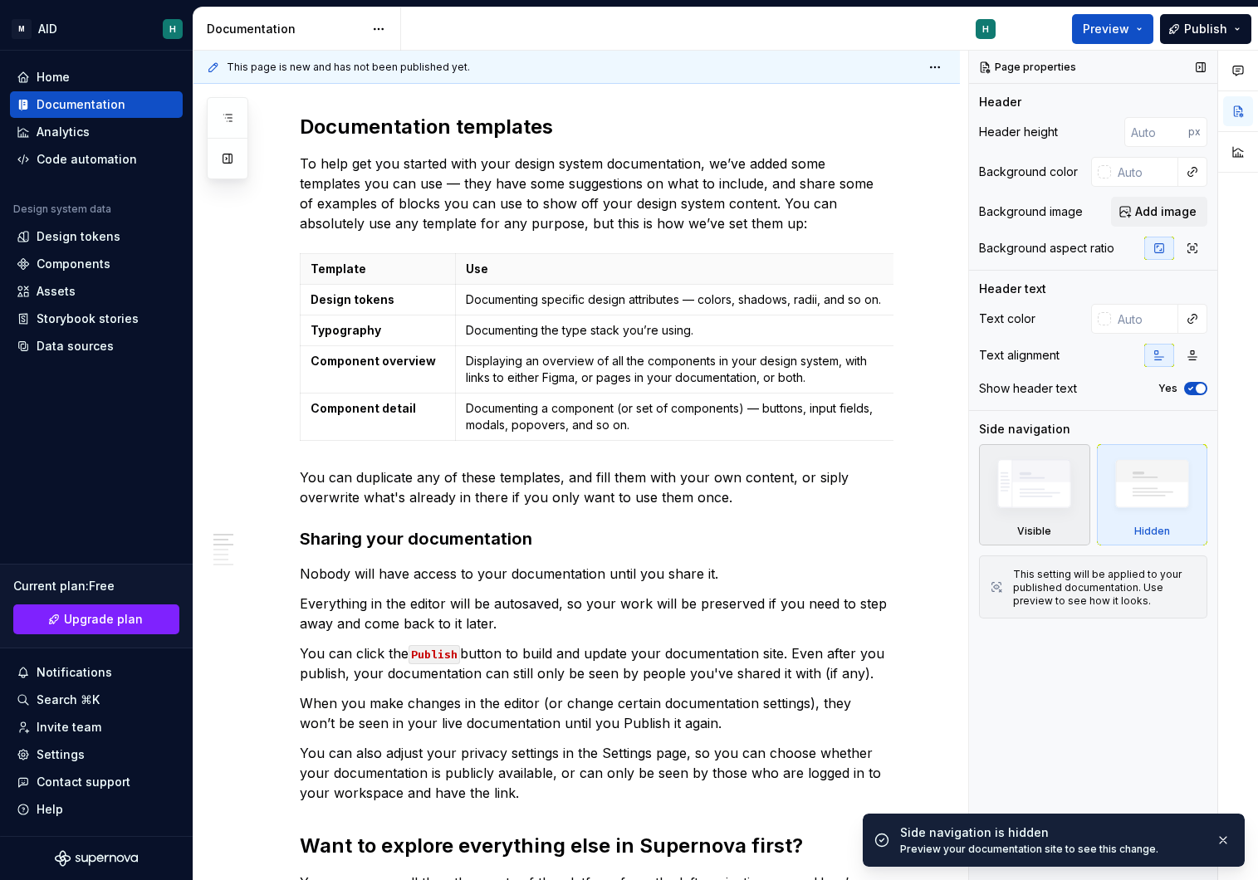
click at [1029, 506] on img at bounding box center [1033, 488] width 95 height 72
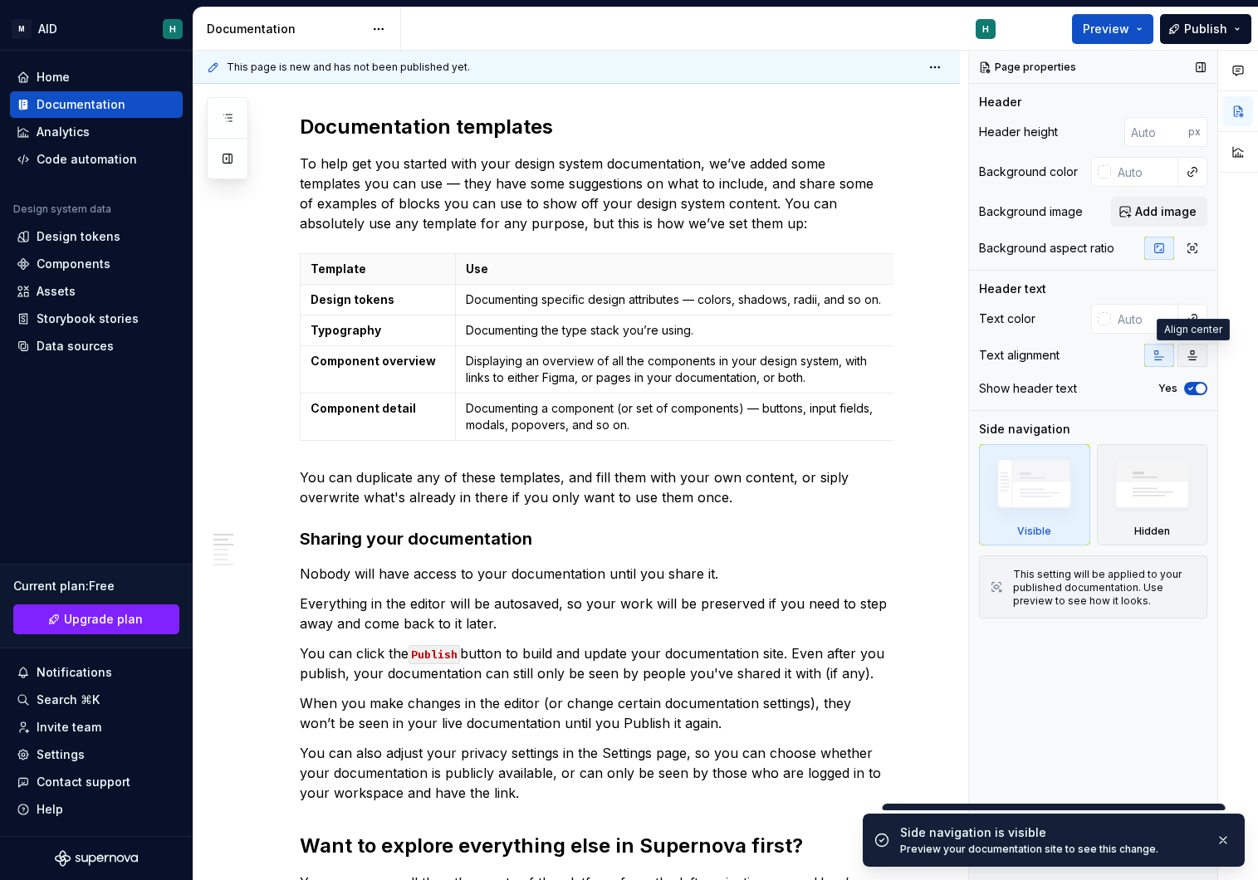
click at [1187, 359] on icon "button" at bounding box center [1192, 355] width 13 height 13
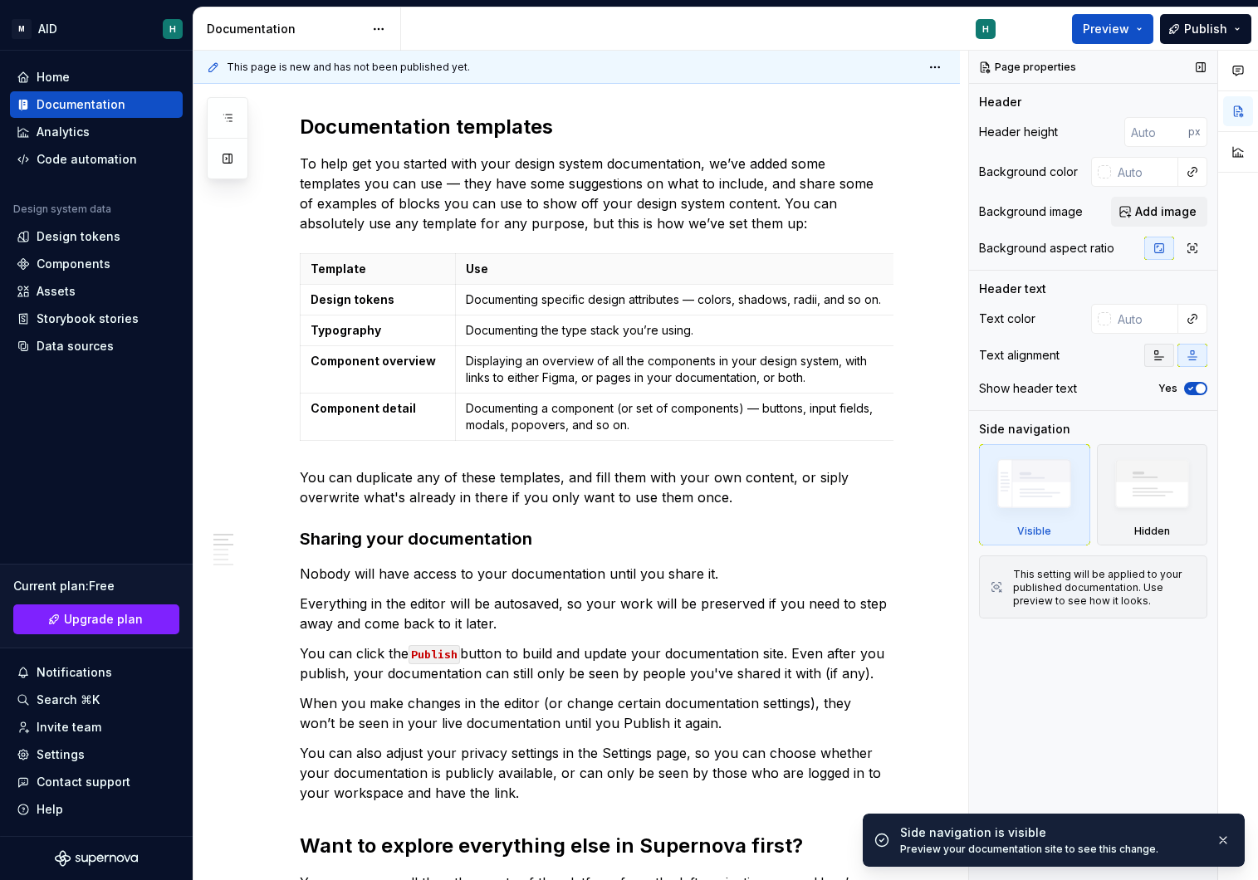
click at [1147, 357] on button "button" at bounding box center [1159, 355] width 30 height 23
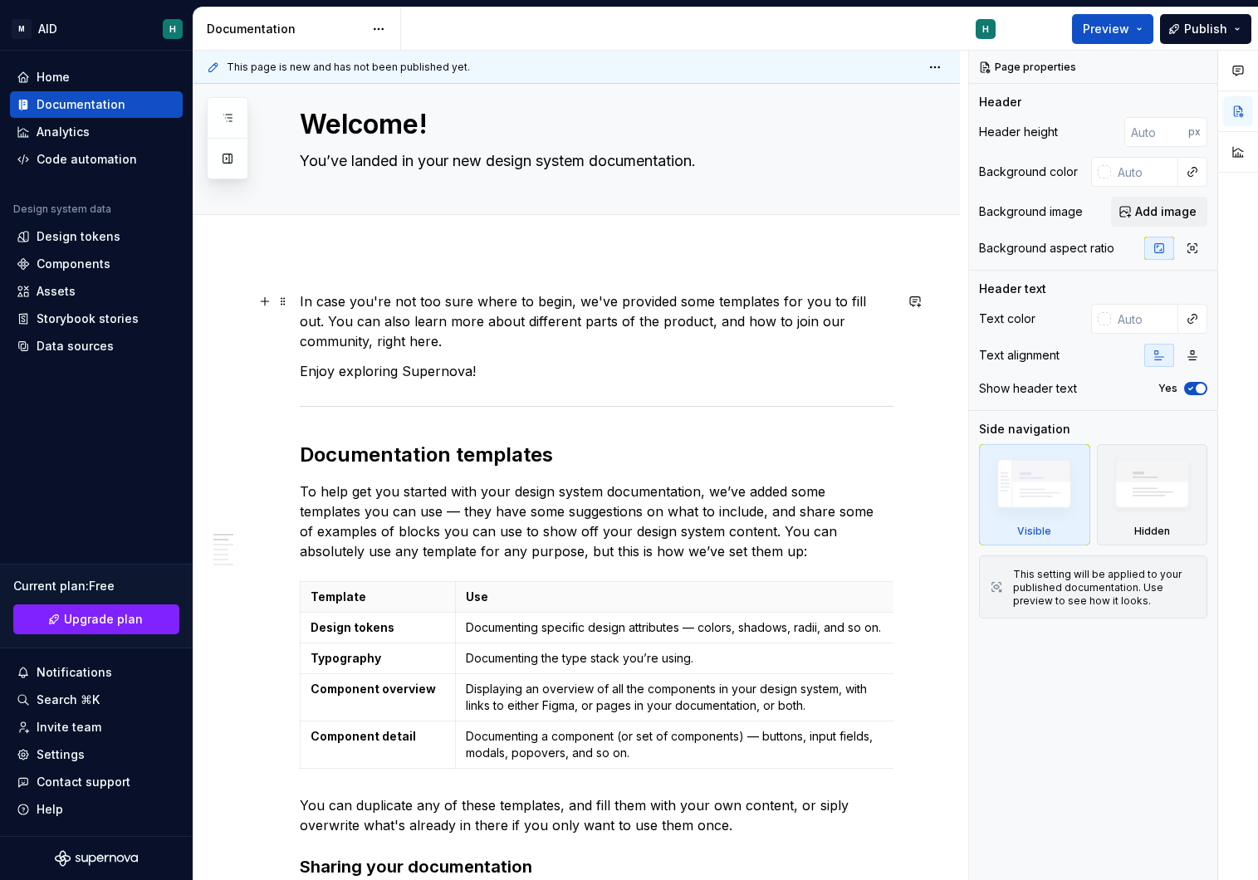
scroll to position [0, 0]
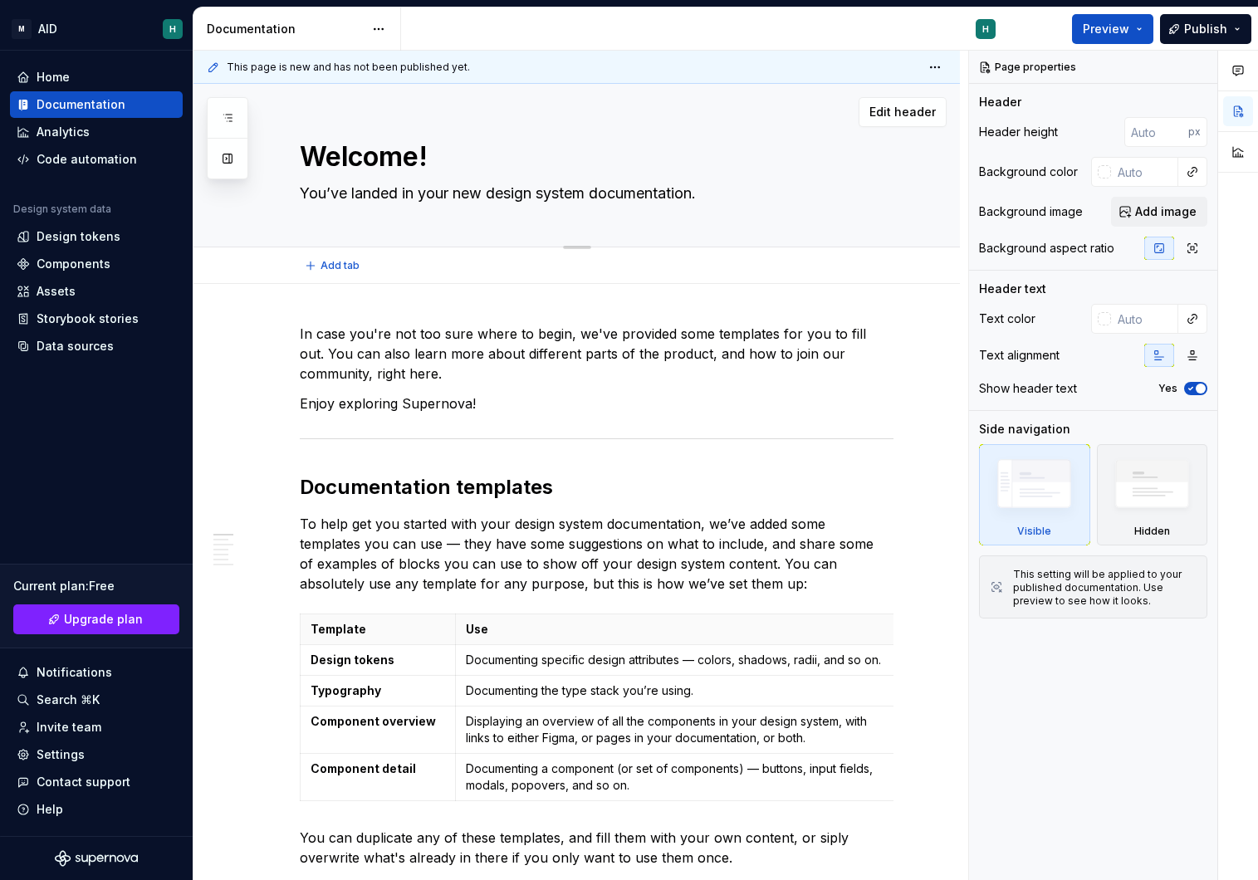
click at [340, 183] on textarea "You’ve landed in your new design system documentation." at bounding box center [593, 193] width 594 height 27
click at [511, 256] on div "Add tab" at bounding box center [597, 265] width 594 height 23
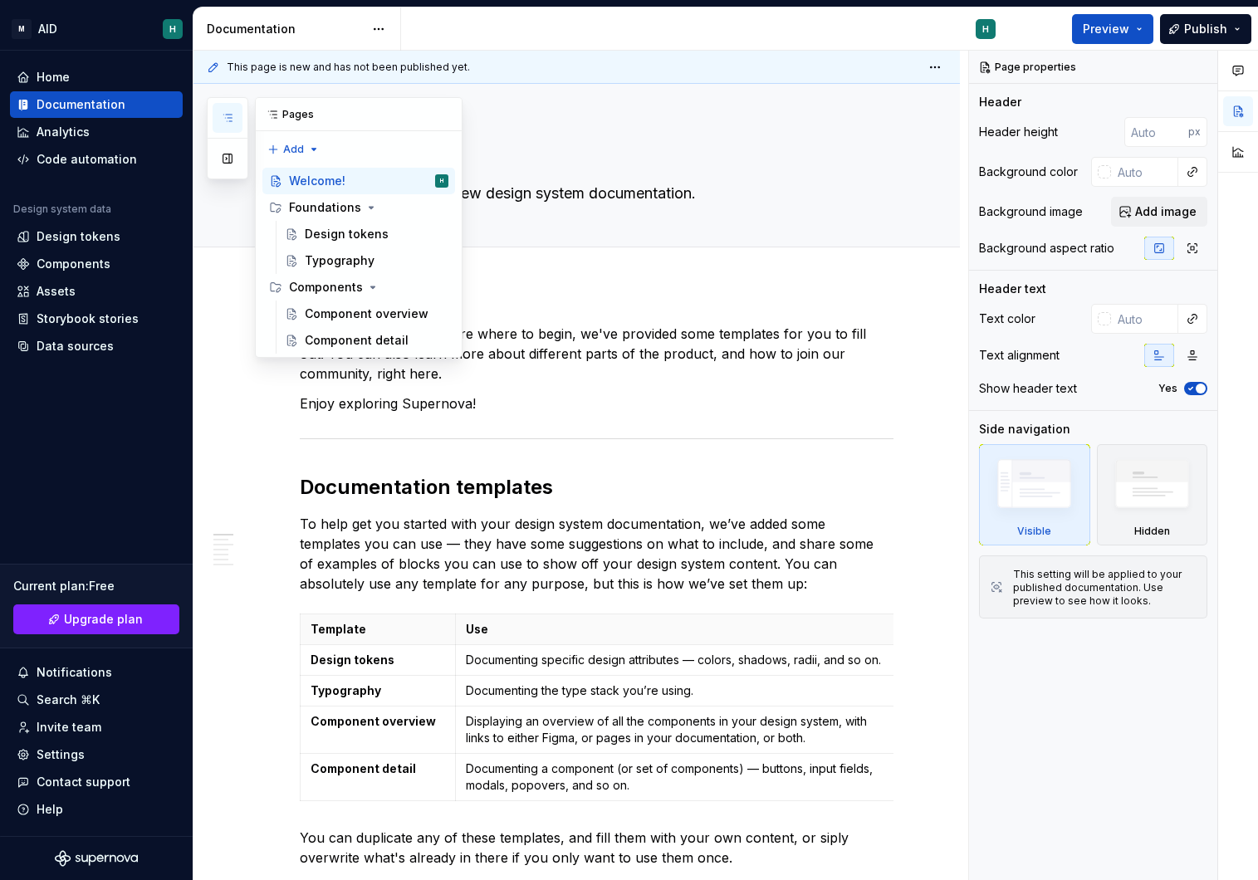
click at [232, 119] on icon "button" at bounding box center [227, 117] width 13 height 13
click at [307, 240] on div "Design tokens" at bounding box center [347, 234] width 84 height 17
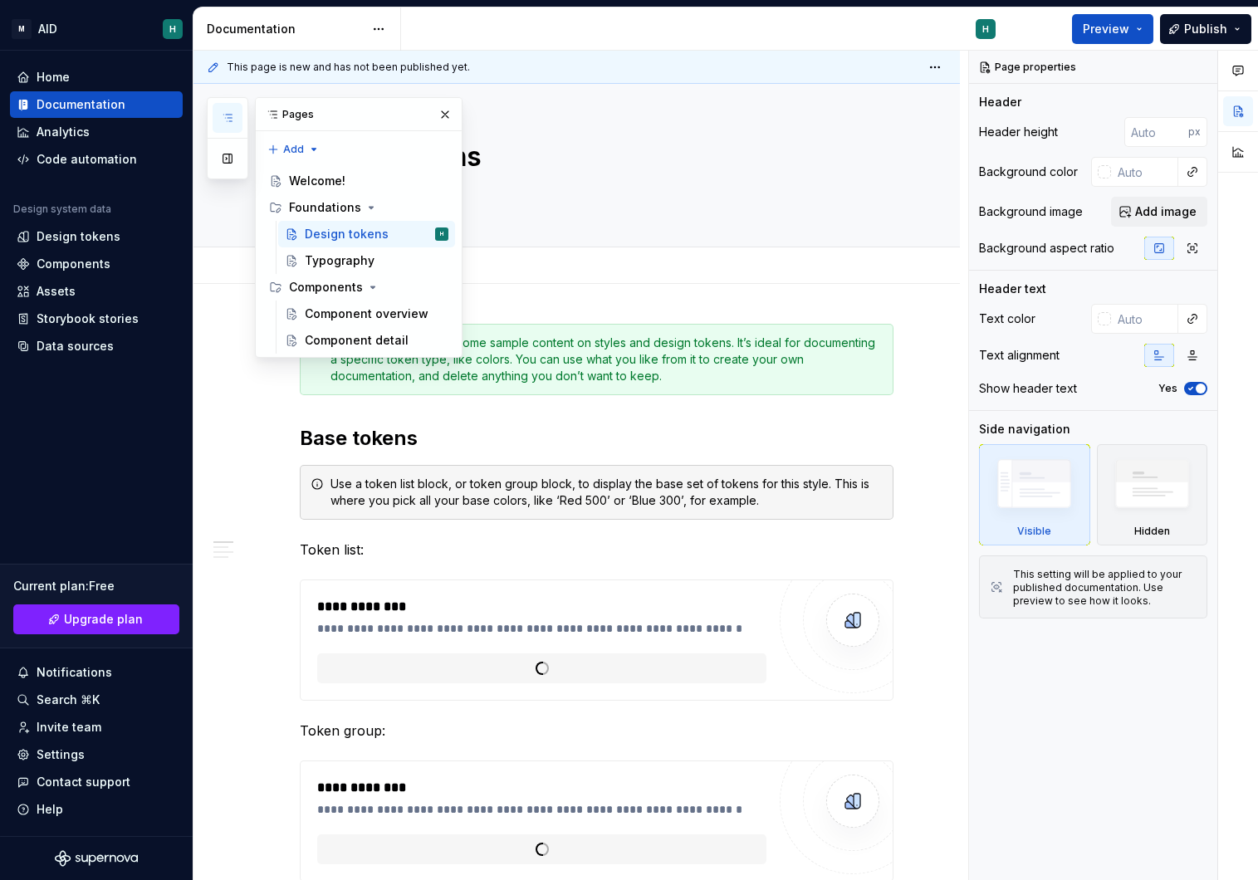
click at [528, 273] on div "Add tab" at bounding box center [597, 265] width 594 height 23
click at [229, 114] on icon "button" at bounding box center [227, 117] width 13 height 13
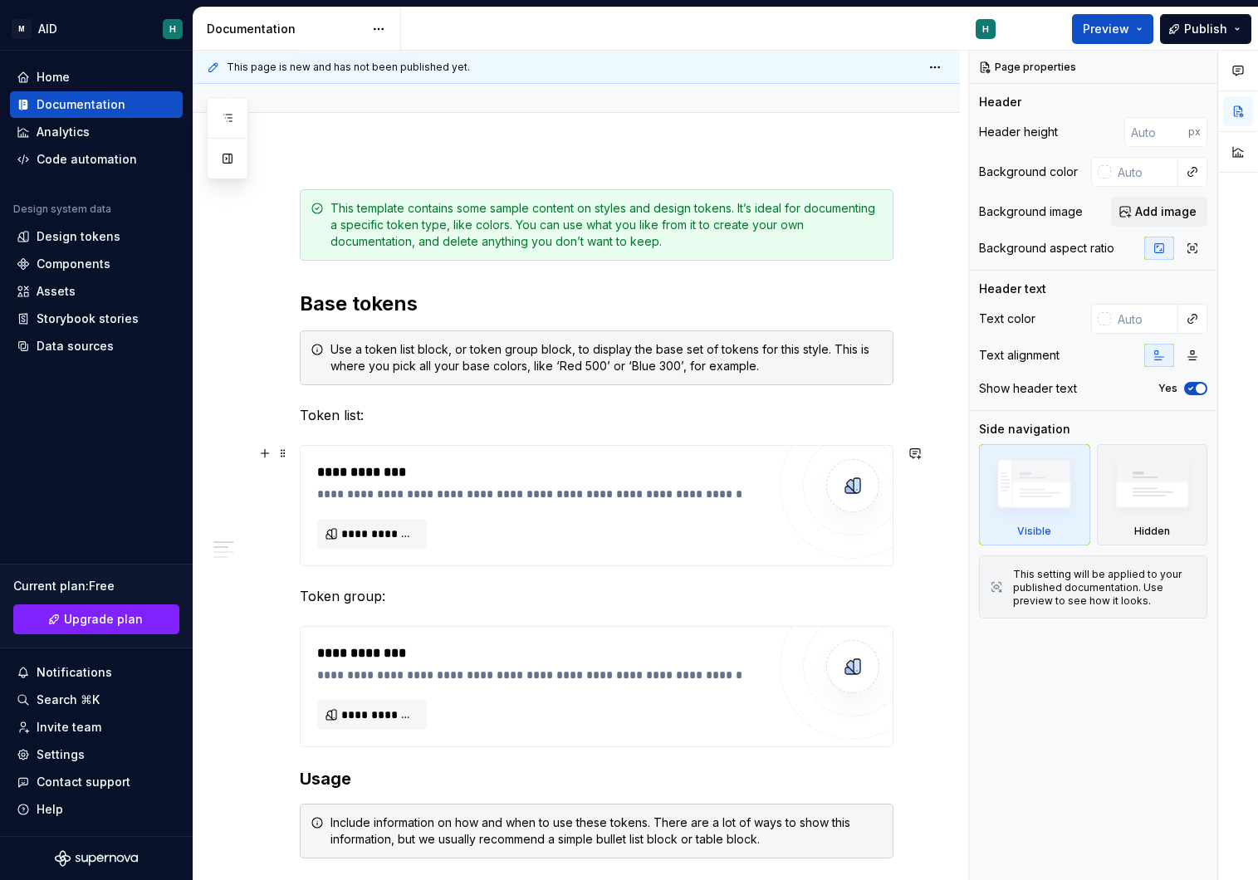
scroll to position [161, 0]
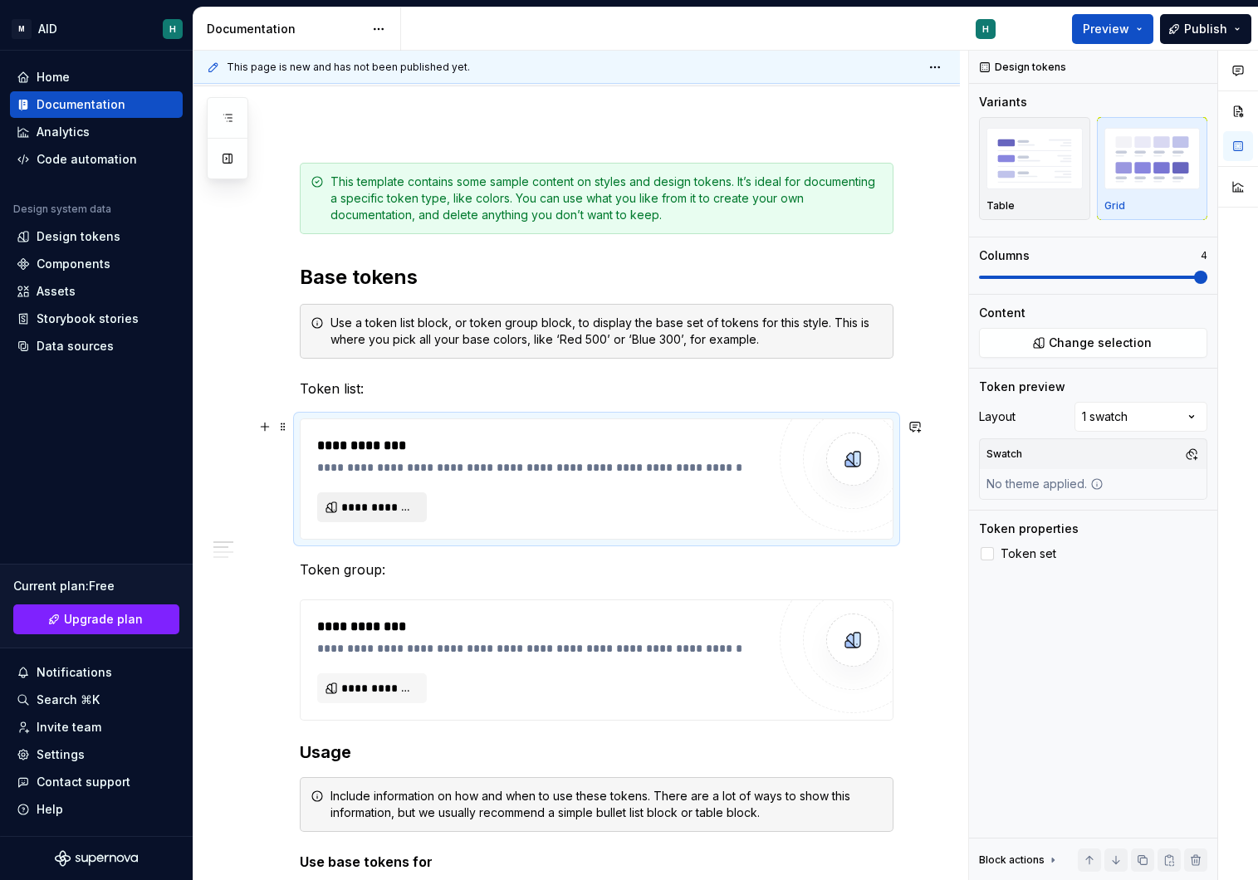
click at [371, 507] on span "**********" at bounding box center [378, 507] width 75 height 17
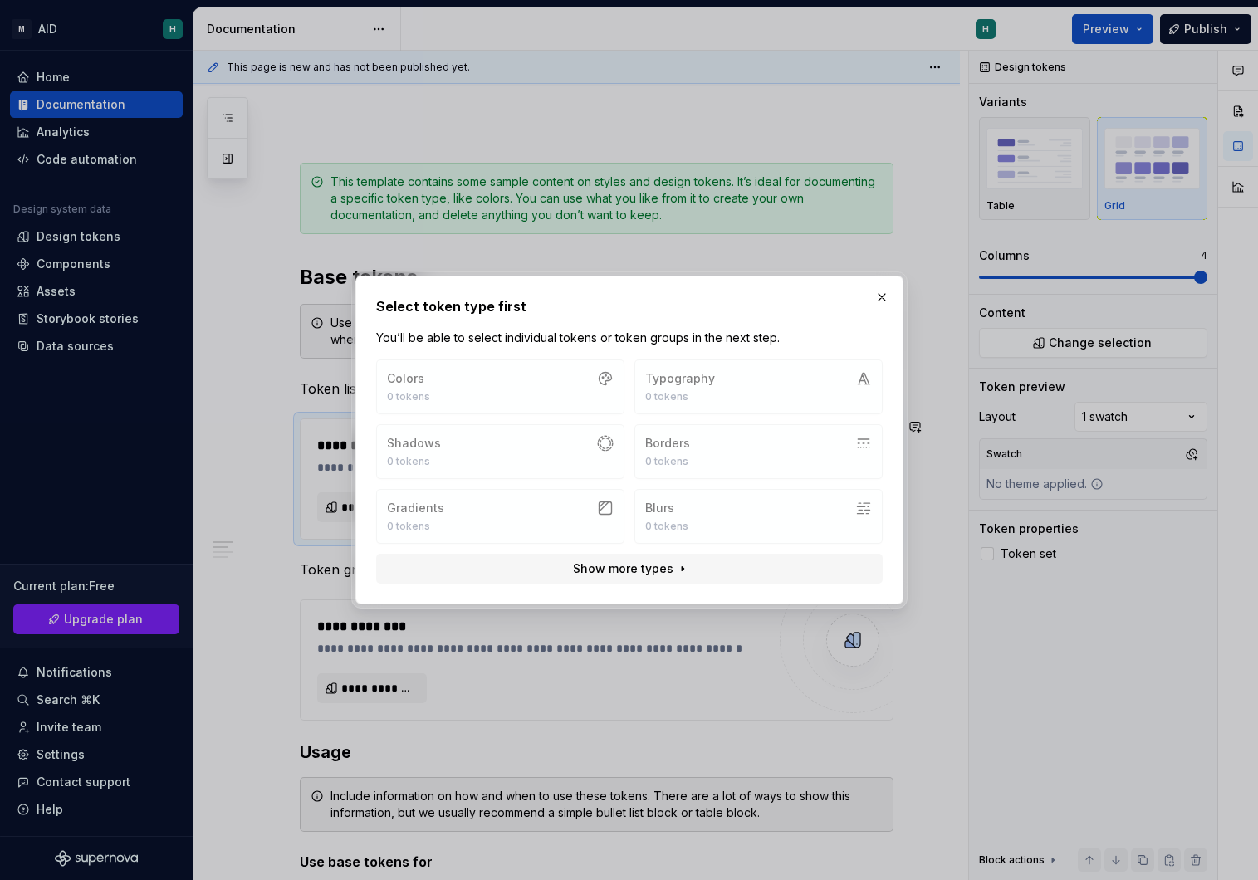
click at [471, 391] on div "Colors 0 tokens Typography 0 tokens Shadows 0 tokens Borders 0 tokens Gradients…" at bounding box center [629, 452] width 506 height 184
click at [883, 300] on button "button" at bounding box center [881, 297] width 23 height 23
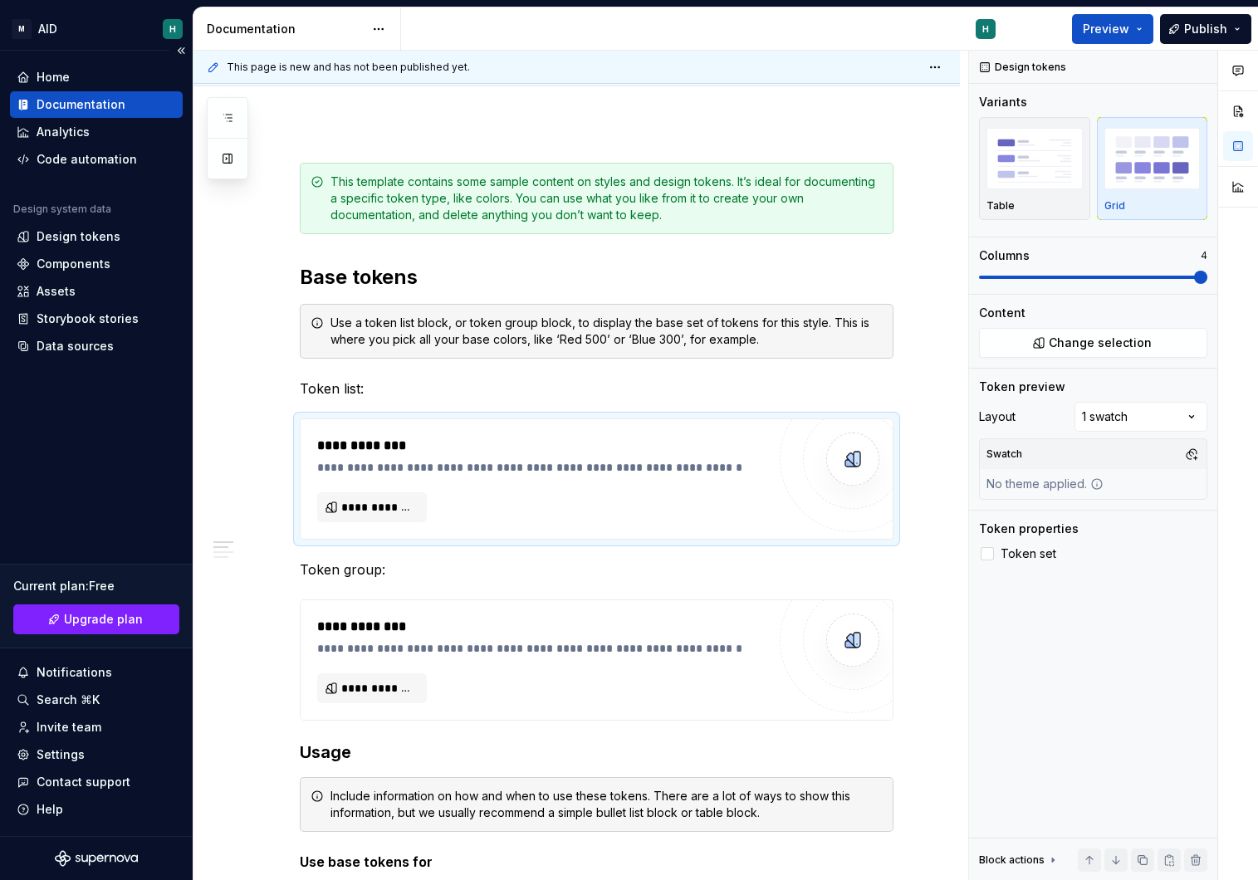
type textarea "*"
